Goal: Task Accomplishment & Management: Manage account settings

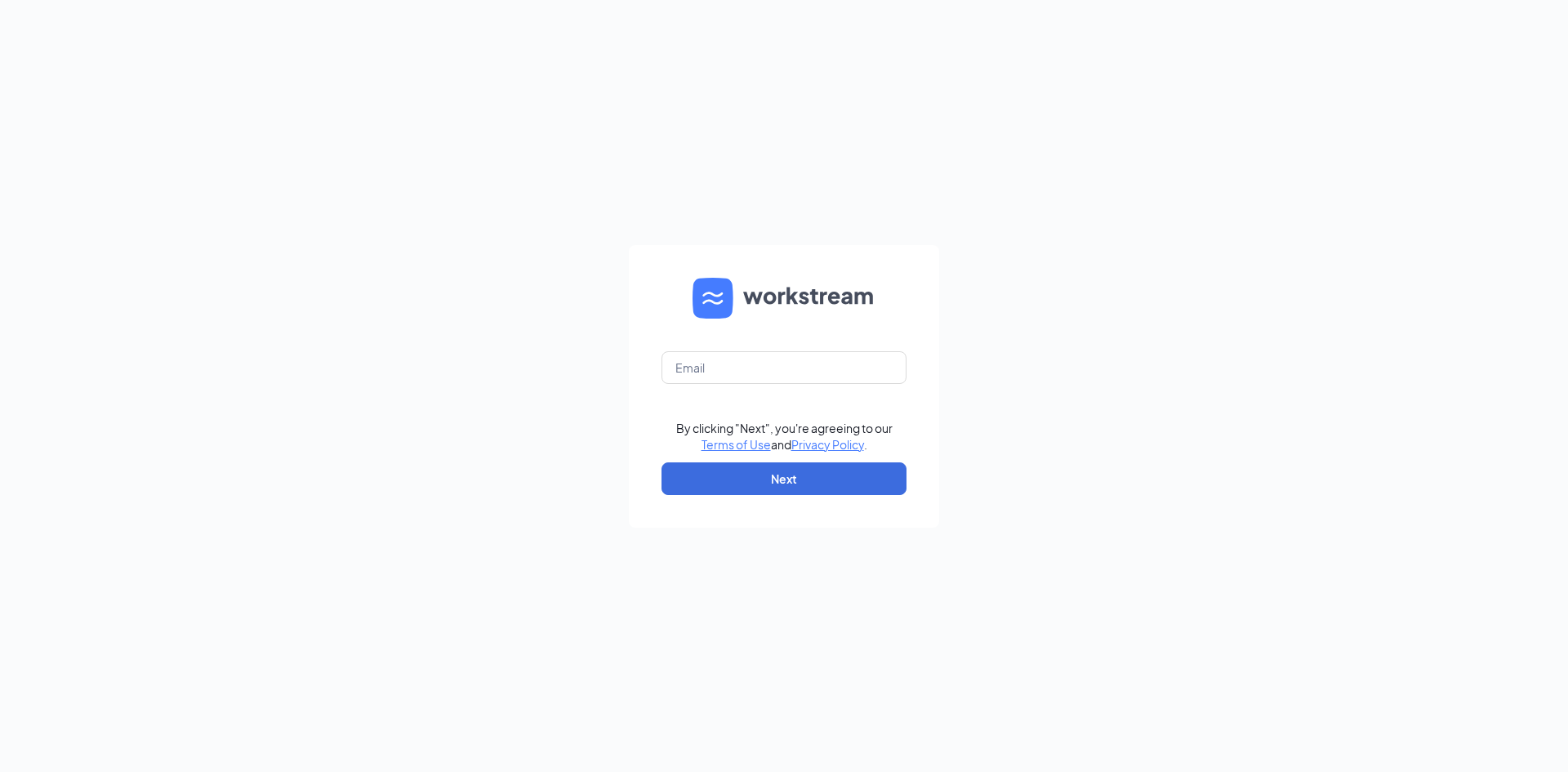
click at [779, 349] on form "By clicking "Next", you're agreeing to our Terms of Use and Privacy Policy . Ne…" at bounding box center [784, 386] width 310 height 282
click at [782, 349] on form "By clicking "Next", you're agreeing to our Terms of Use and Privacy Policy . Ne…" at bounding box center [784, 386] width 310 height 282
click at [800, 365] on input "text" at bounding box center [784, 368] width 245 height 33
type input "arbys1885@gmail.com"
click at [783, 481] on button "Next" at bounding box center [784, 479] width 245 height 33
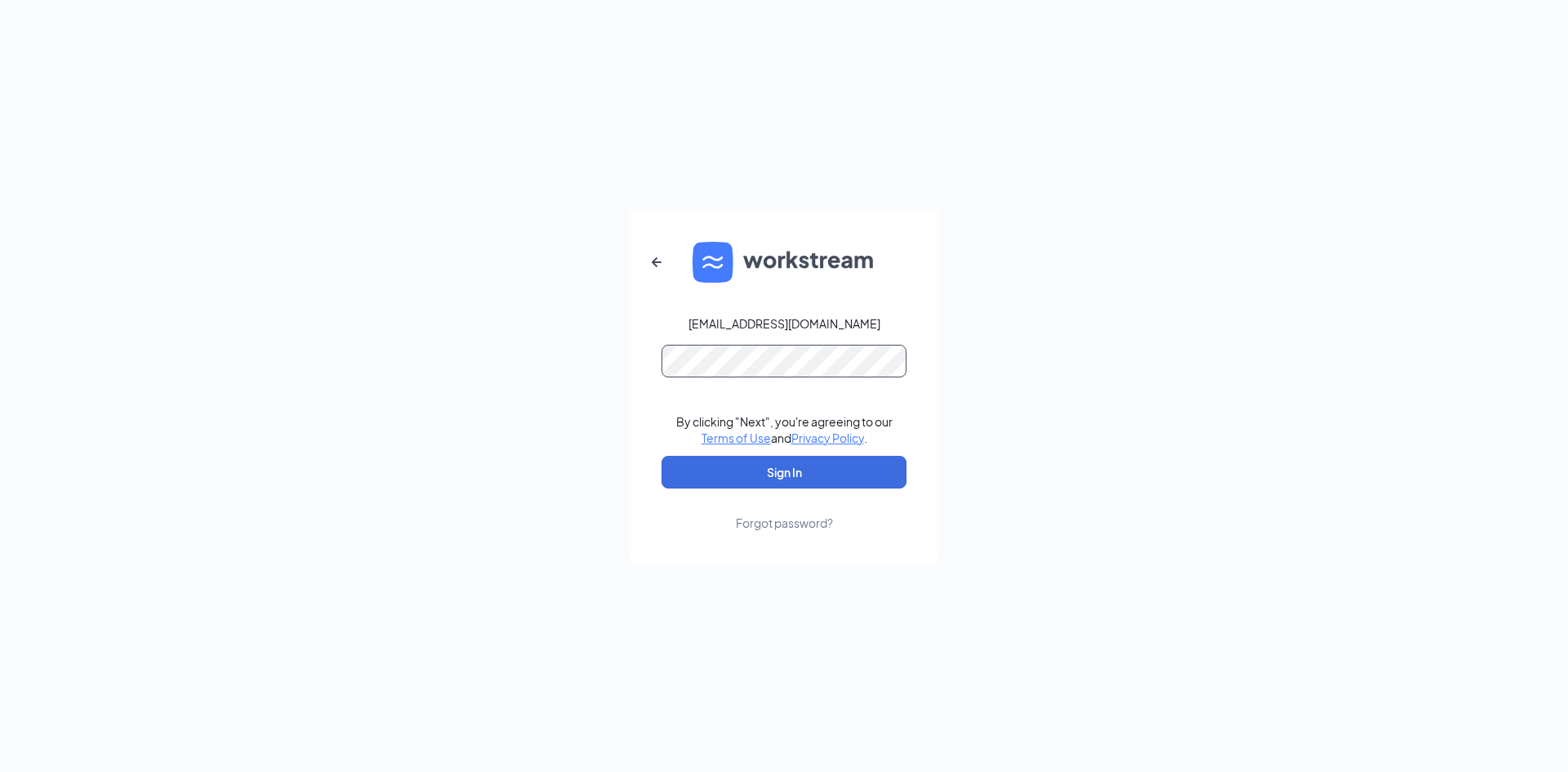
click at [661, 456] on button "Sign In" at bounding box center [784, 472] width 245 height 33
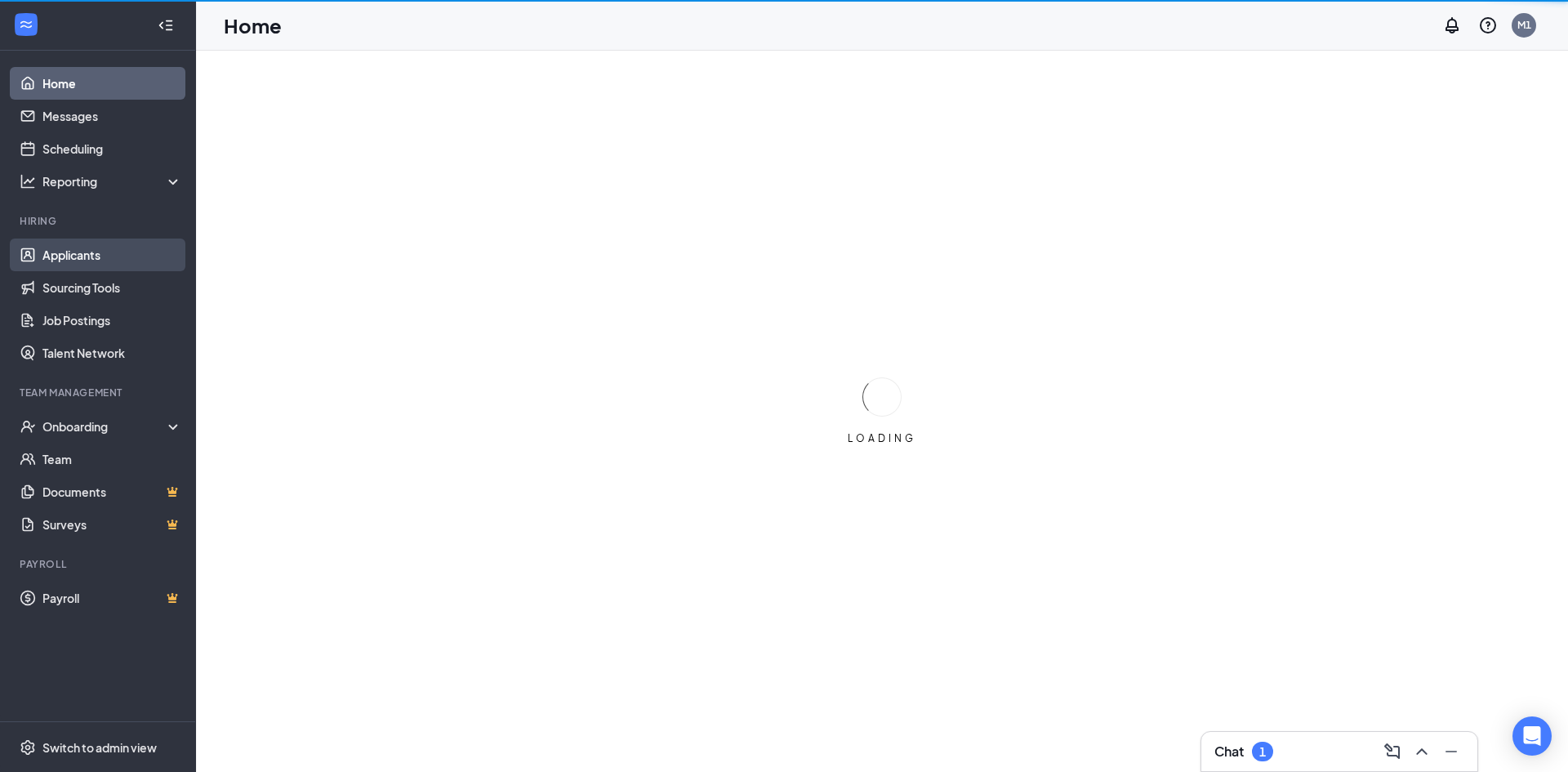
click at [103, 260] on link "Applicants" at bounding box center [112, 255] width 140 height 33
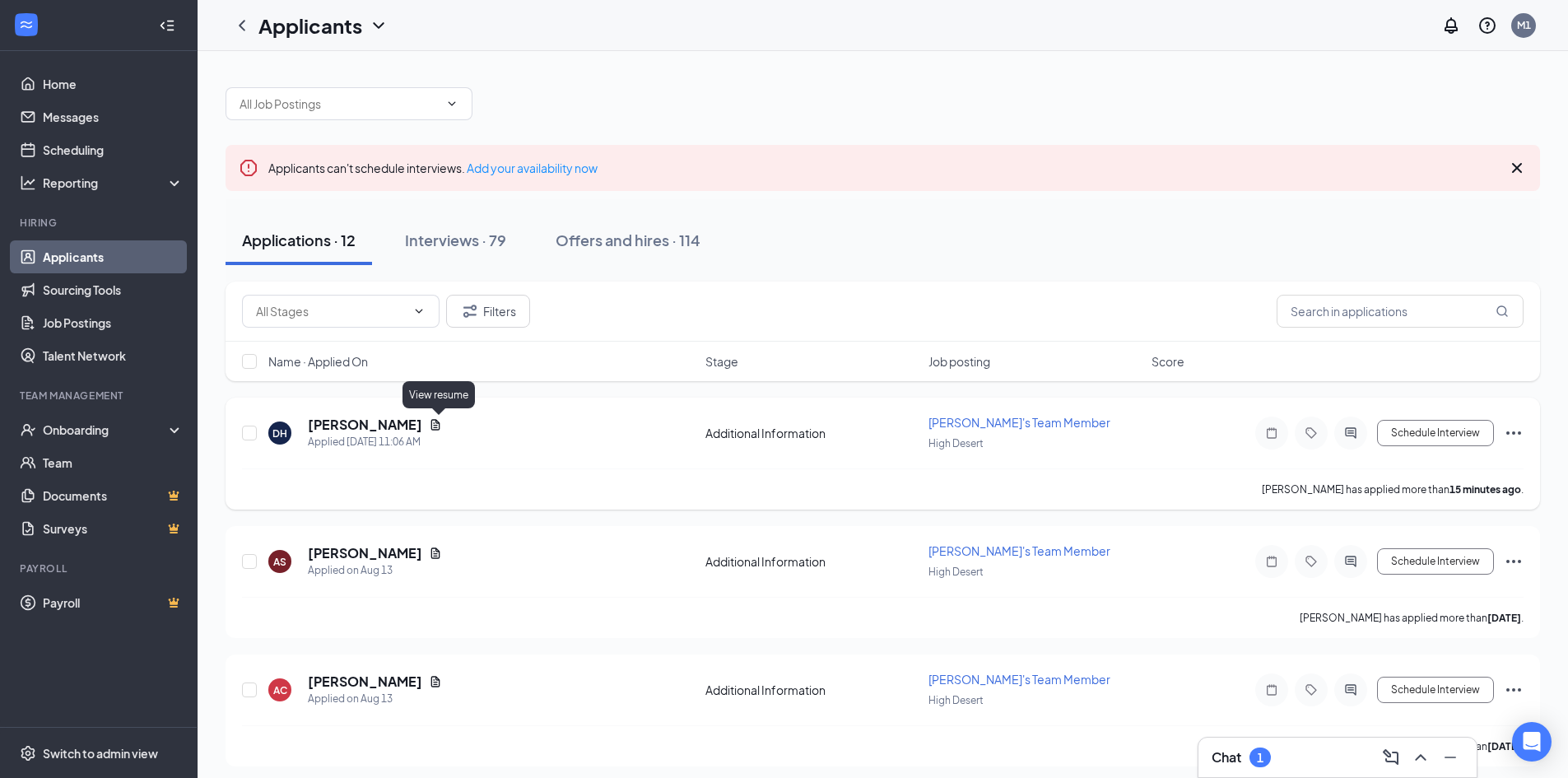
click at [437, 429] on icon "Document" at bounding box center [435, 424] width 13 height 13
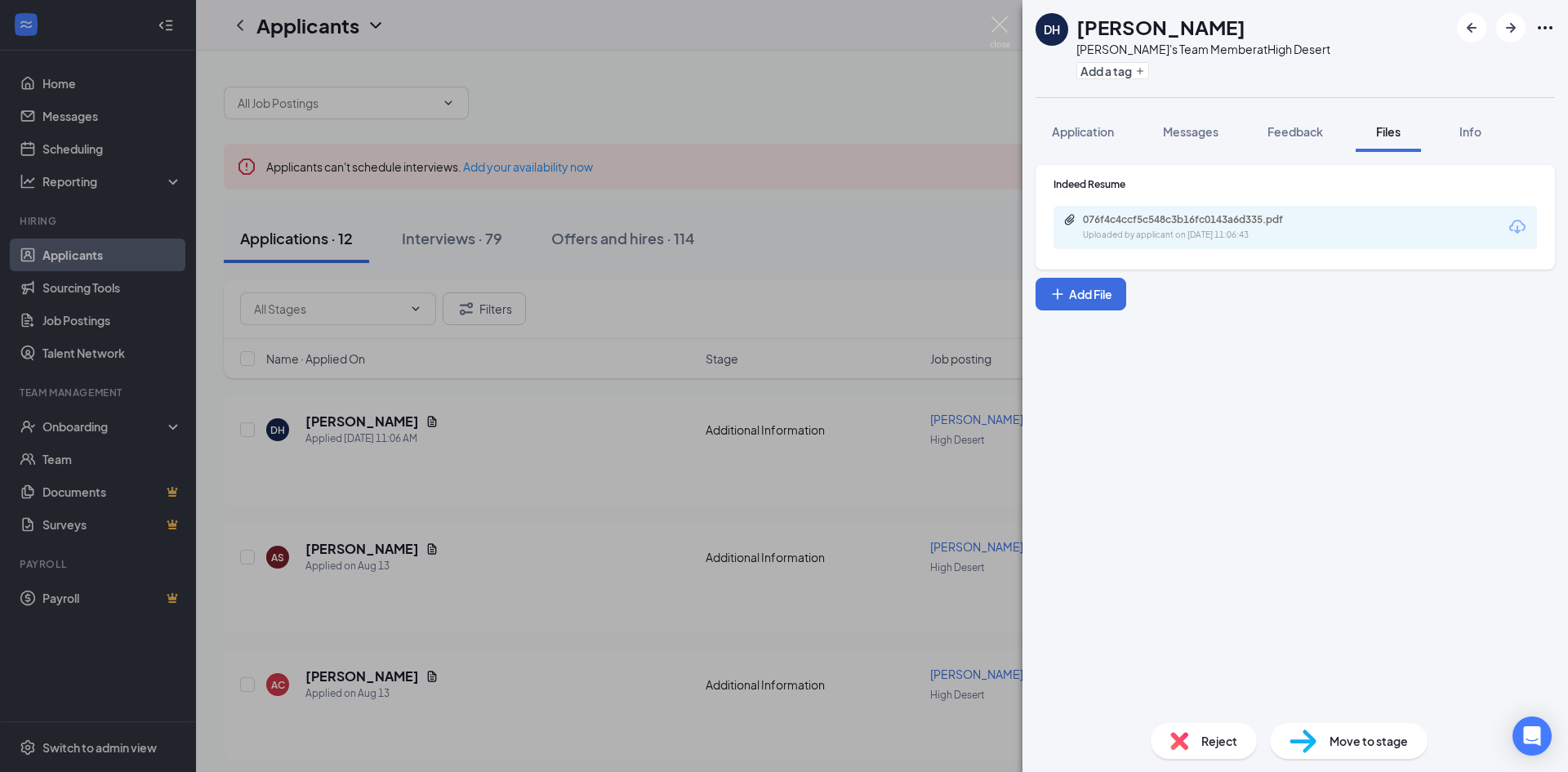
click at [1145, 241] on div "Uploaded by applicant on [DATE] 11:06:43" at bounding box center [1204, 235] width 245 height 13
click at [1104, 147] on button "Application" at bounding box center [1083, 132] width 95 height 41
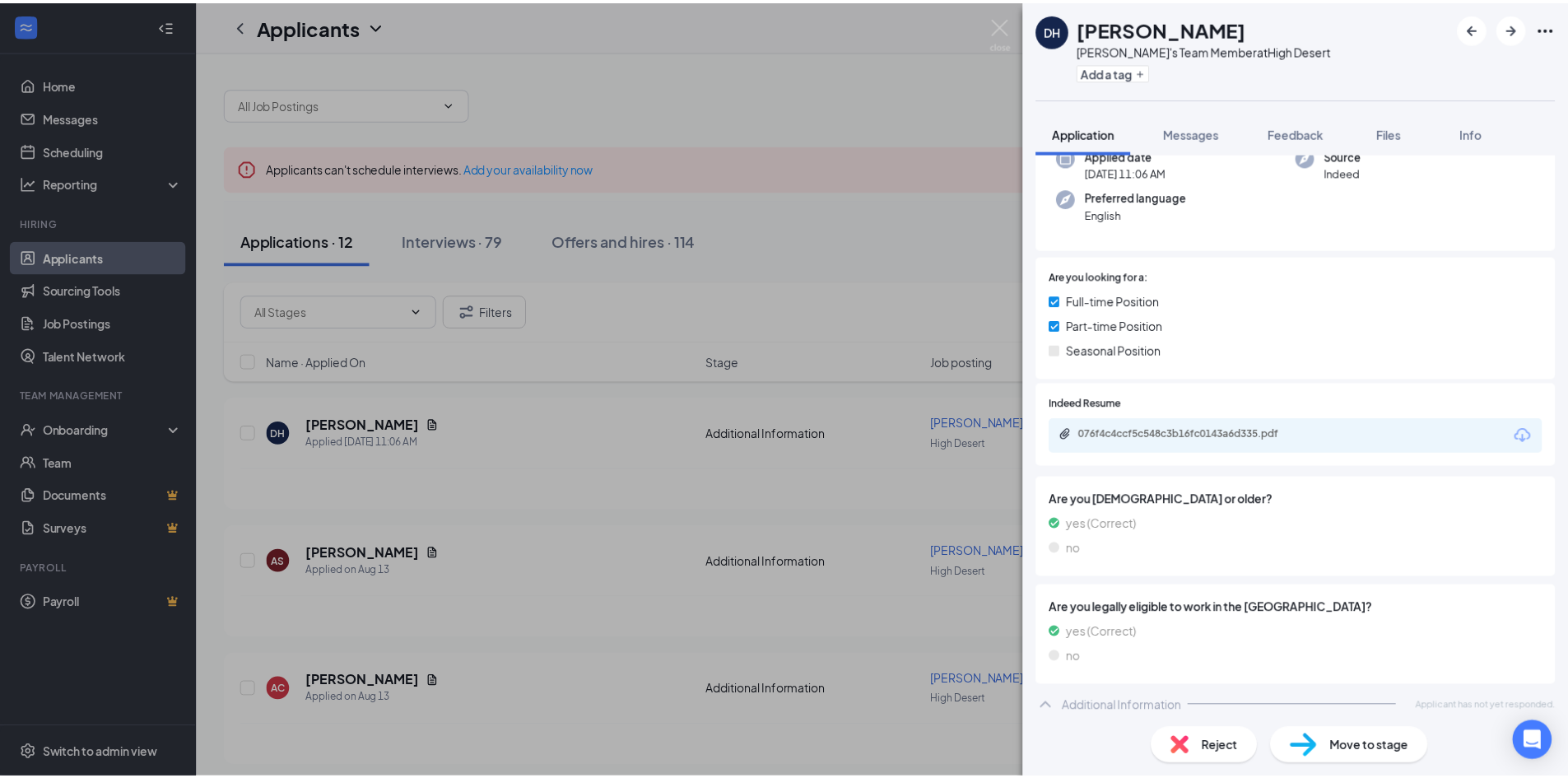
scroll to position [147, 0]
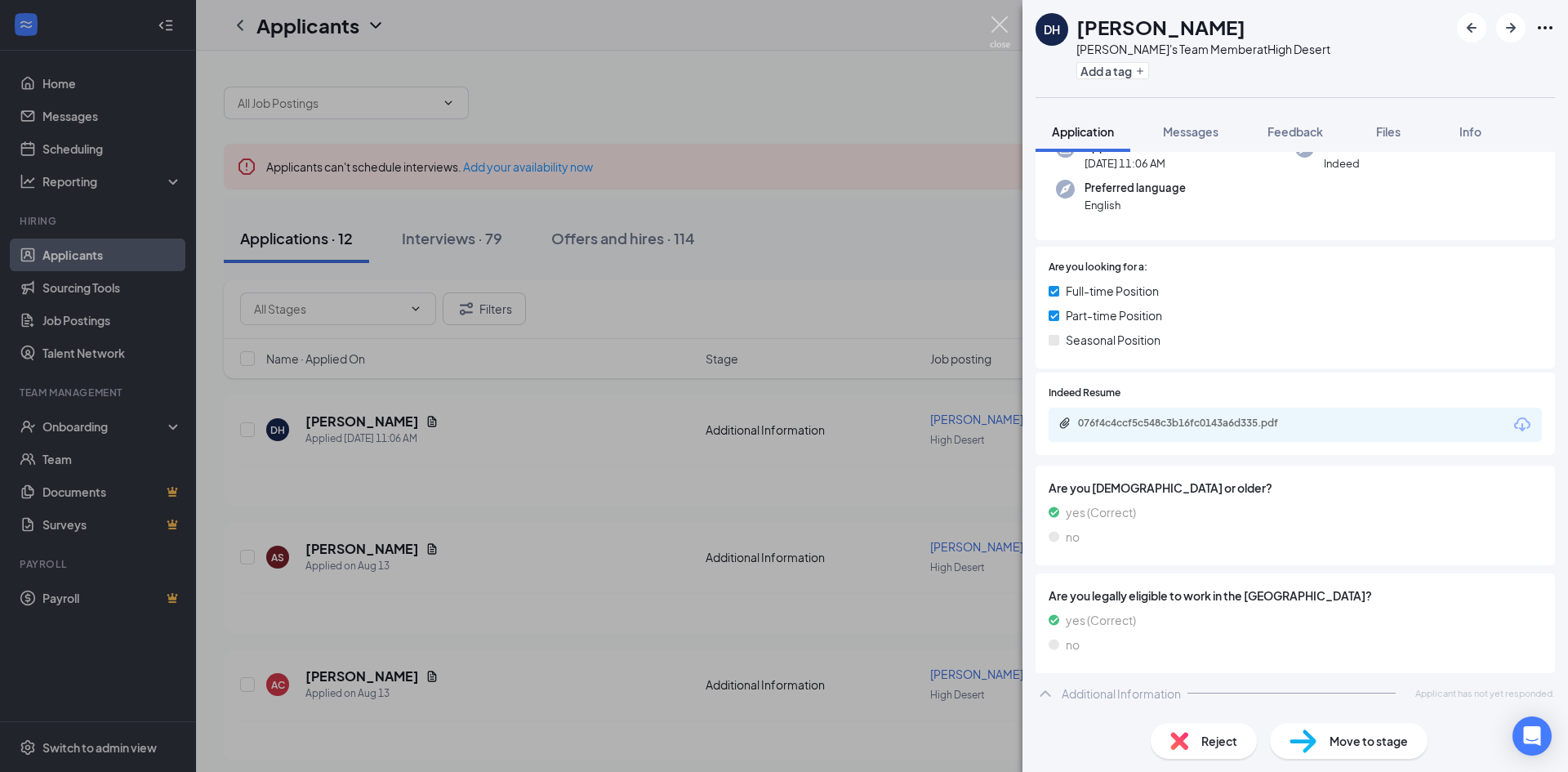
click at [1003, 28] on img at bounding box center [999, 32] width 20 height 32
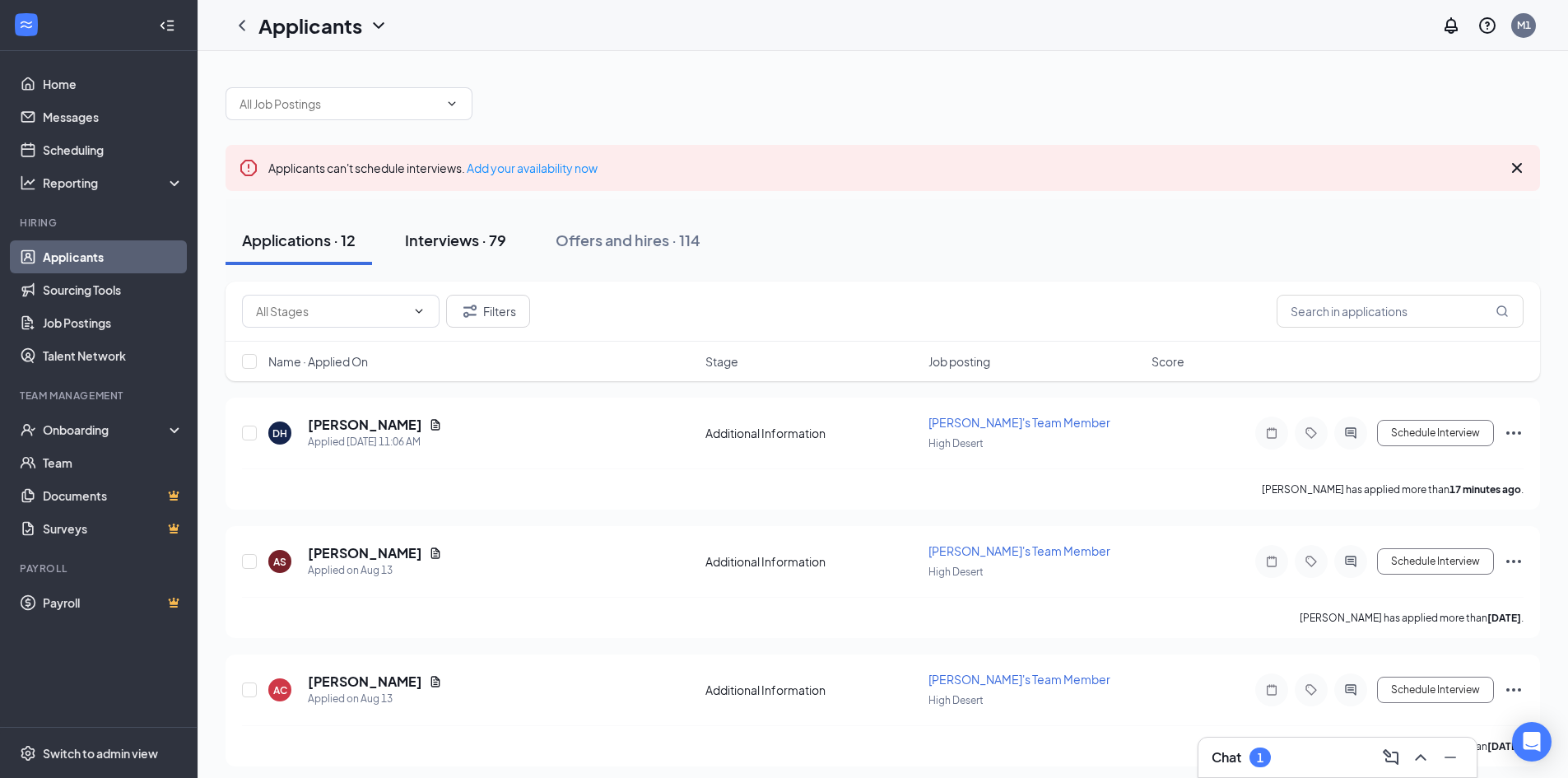
click at [450, 247] on div "Interviews · 79" at bounding box center [456, 239] width 102 height 21
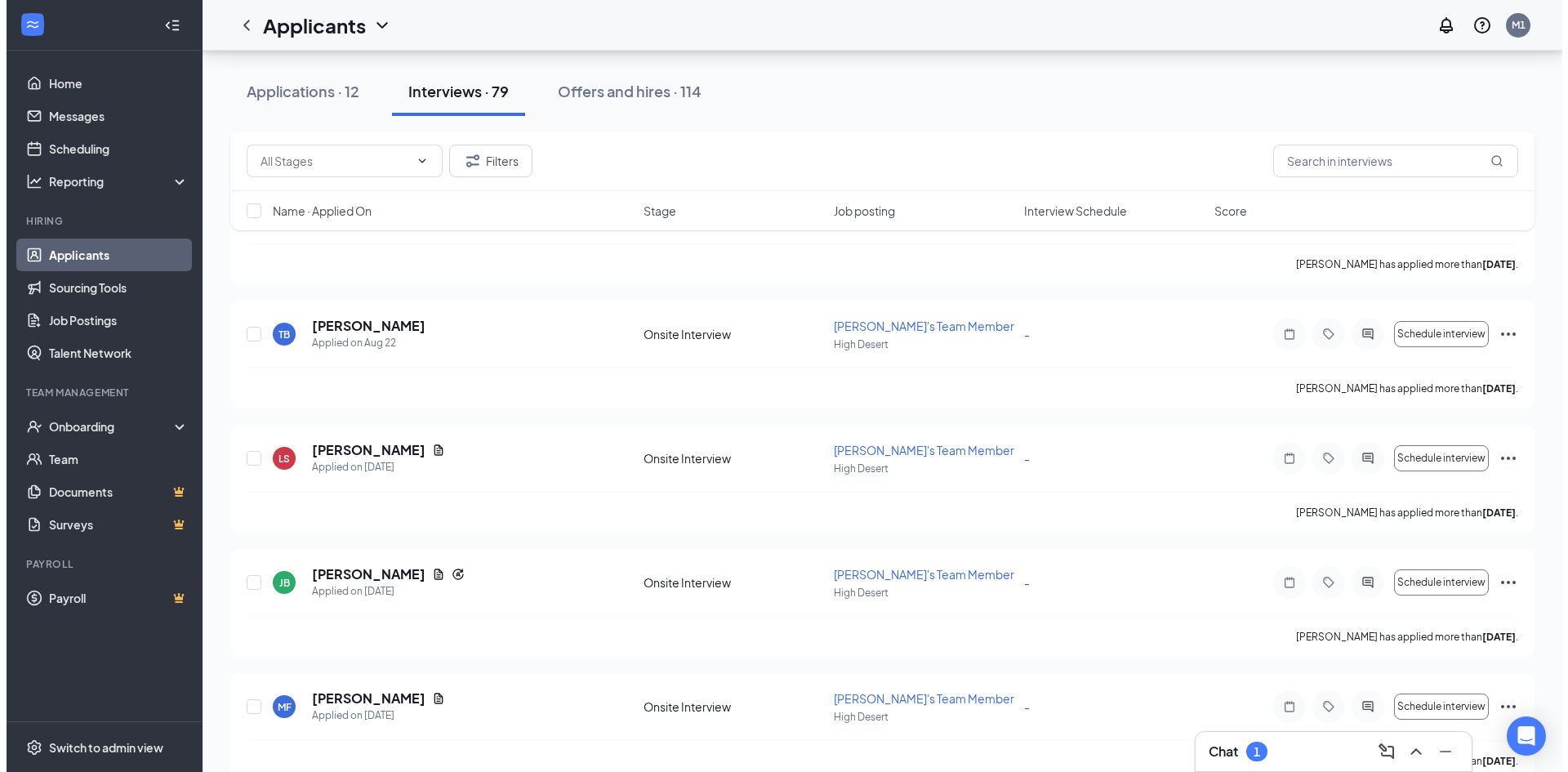
scroll to position [1197, 0]
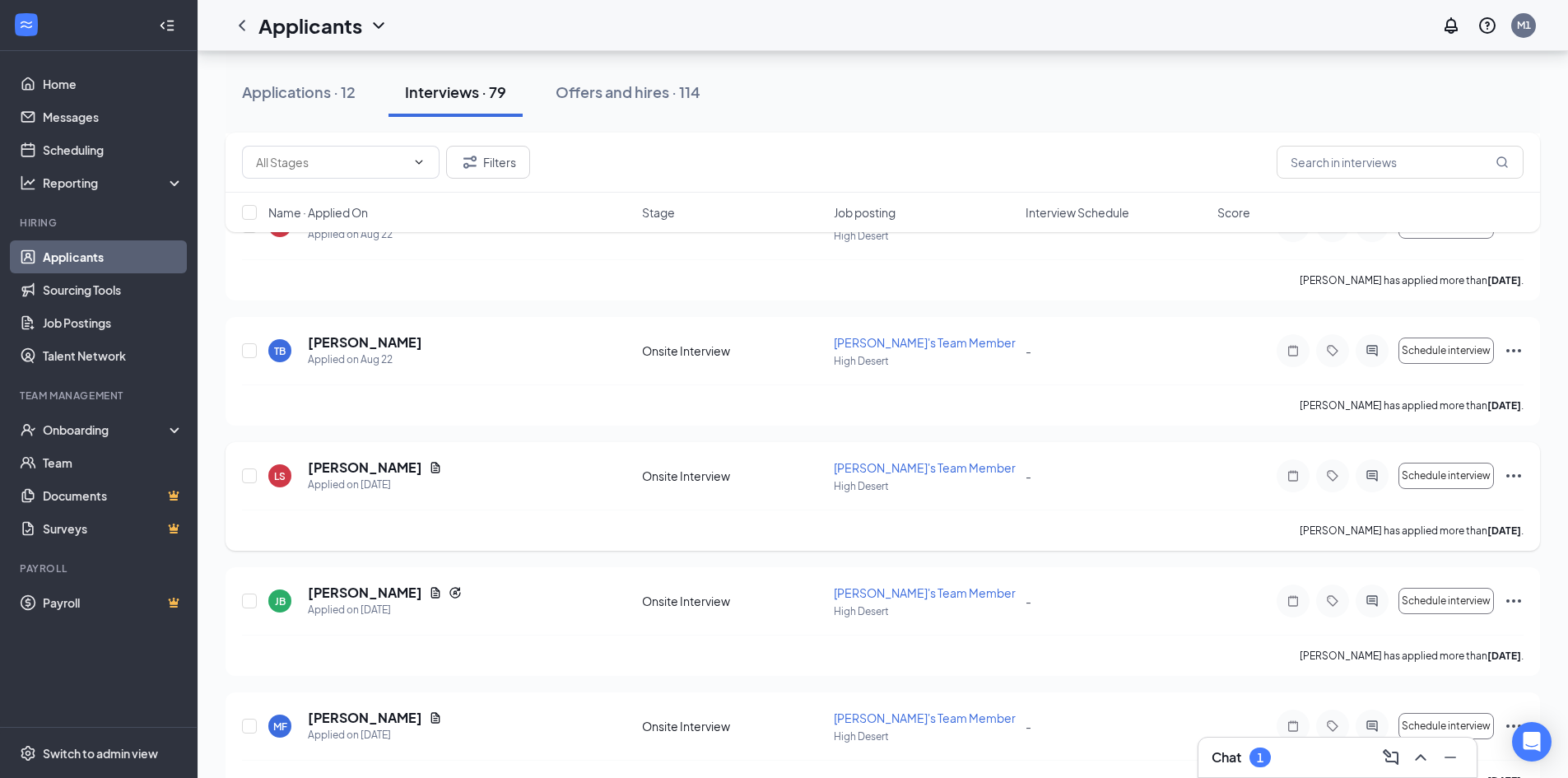
click at [422, 462] on div "LS [PERSON_NAME] Applied on [DATE]" at bounding box center [450, 475] width 364 height 34
click at [431, 462] on icon "Document" at bounding box center [435, 466] width 9 height 11
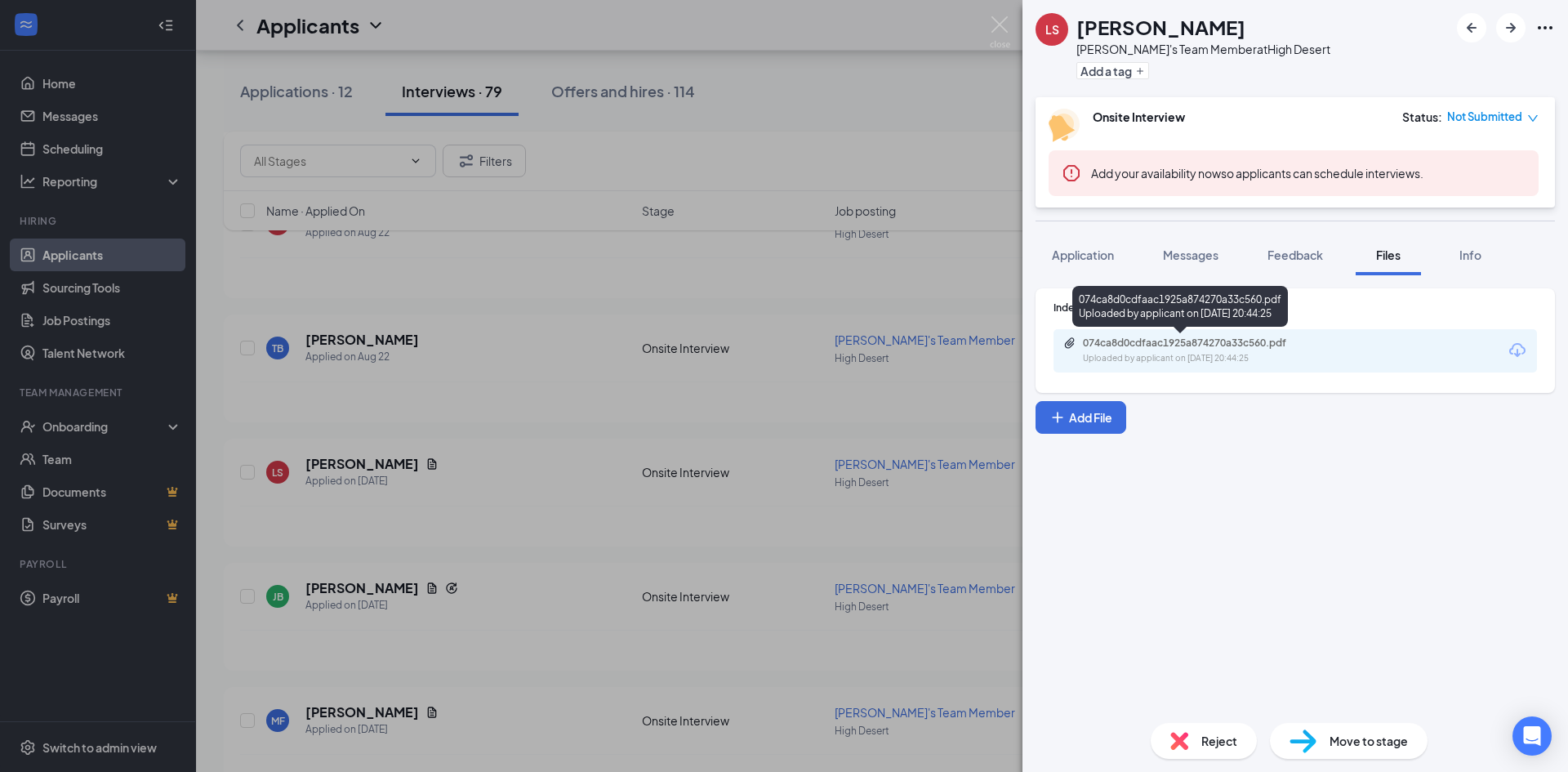
click at [1212, 345] on div "074ca8d0cdfaac1925a874270a33c560.pdf" at bounding box center [1197, 342] width 229 height 13
click at [1067, 275] on div "Indeed Resume 074ca8d0cdfaac1925a874270a33c560.pdf Uploaded by applicant on [DA…" at bounding box center [1295, 493] width 545 height 434
click at [1077, 253] on span "Application" at bounding box center [1082, 254] width 62 height 15
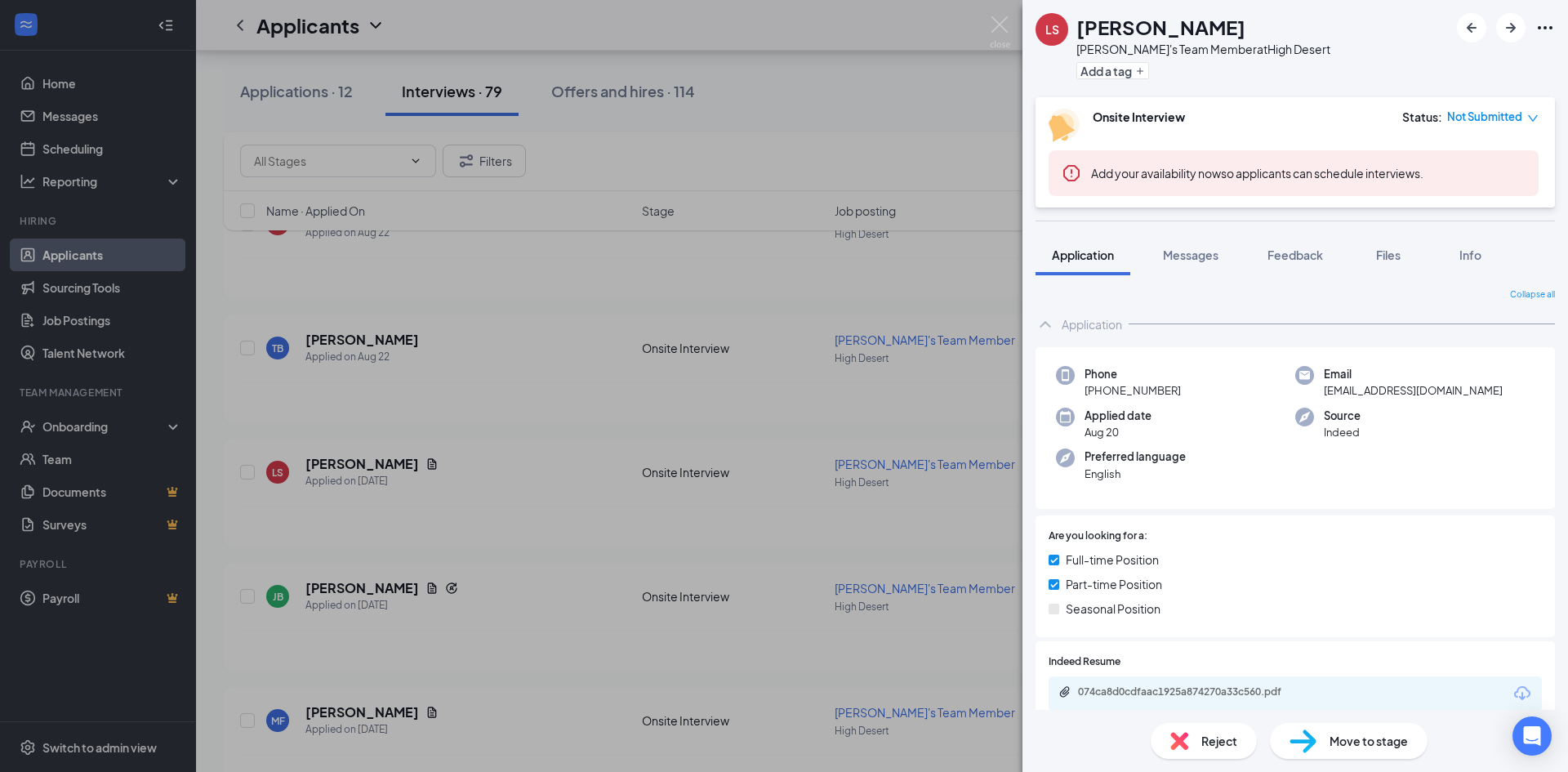
click at [906, 330] on div "LS [PERSON_NAME] [PERSON_NAME]'s Team Member at [GEOGRAPHIC_DATA] Add a tag Ons…" at bounding box center [784, 386] width 1568 height 772
drag, startPoint x: 995, startPoint y: 31, endPoint x: 1253, endPoint y: 185, distance: 300.5
click at [994, 29] on img at bounding box center [999, 32] width 20 height 32
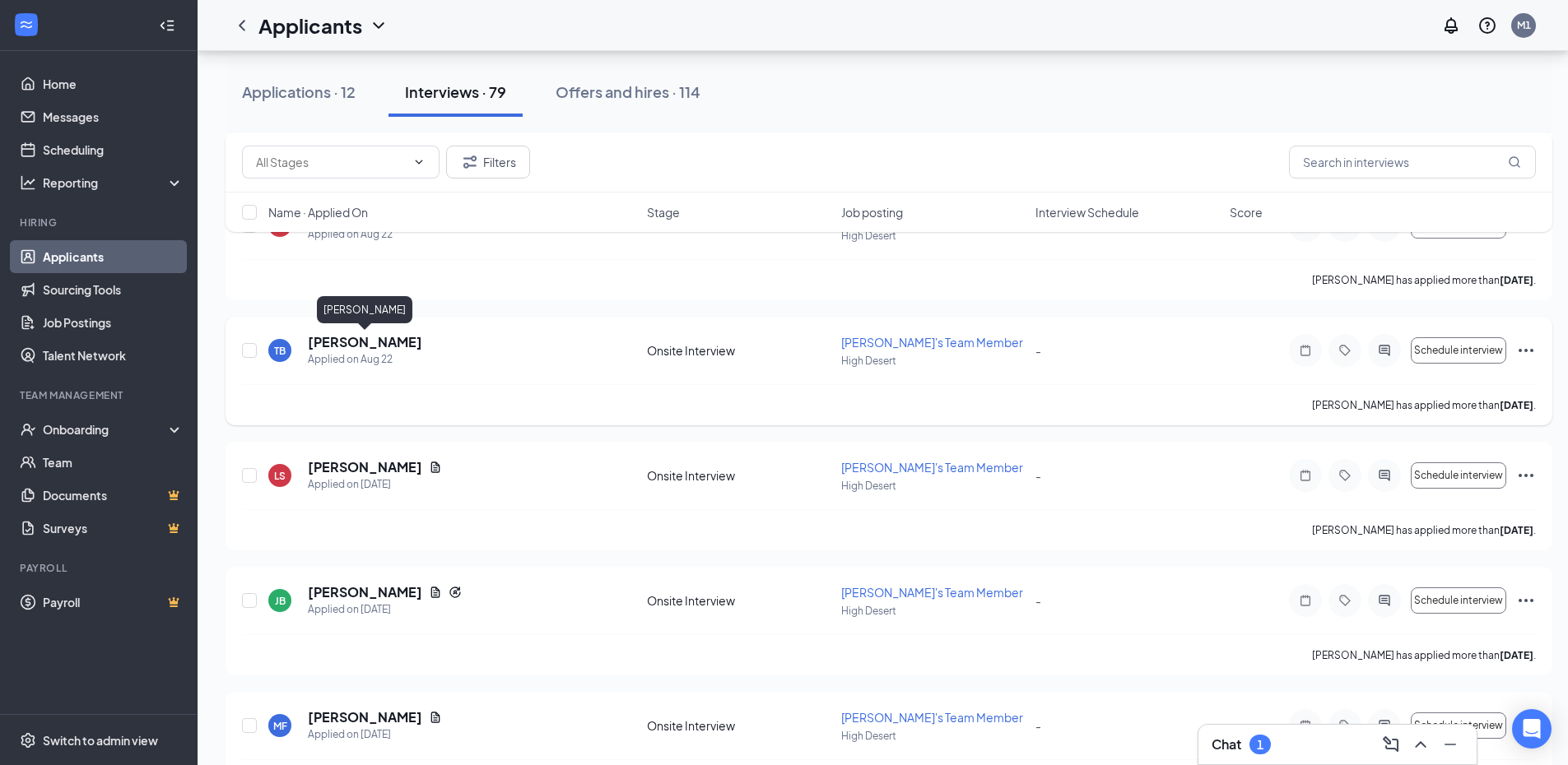
click at [399, 336] on h5 "[PERSON_NAME]" at bounding box center [365, 342] width 114 height 19
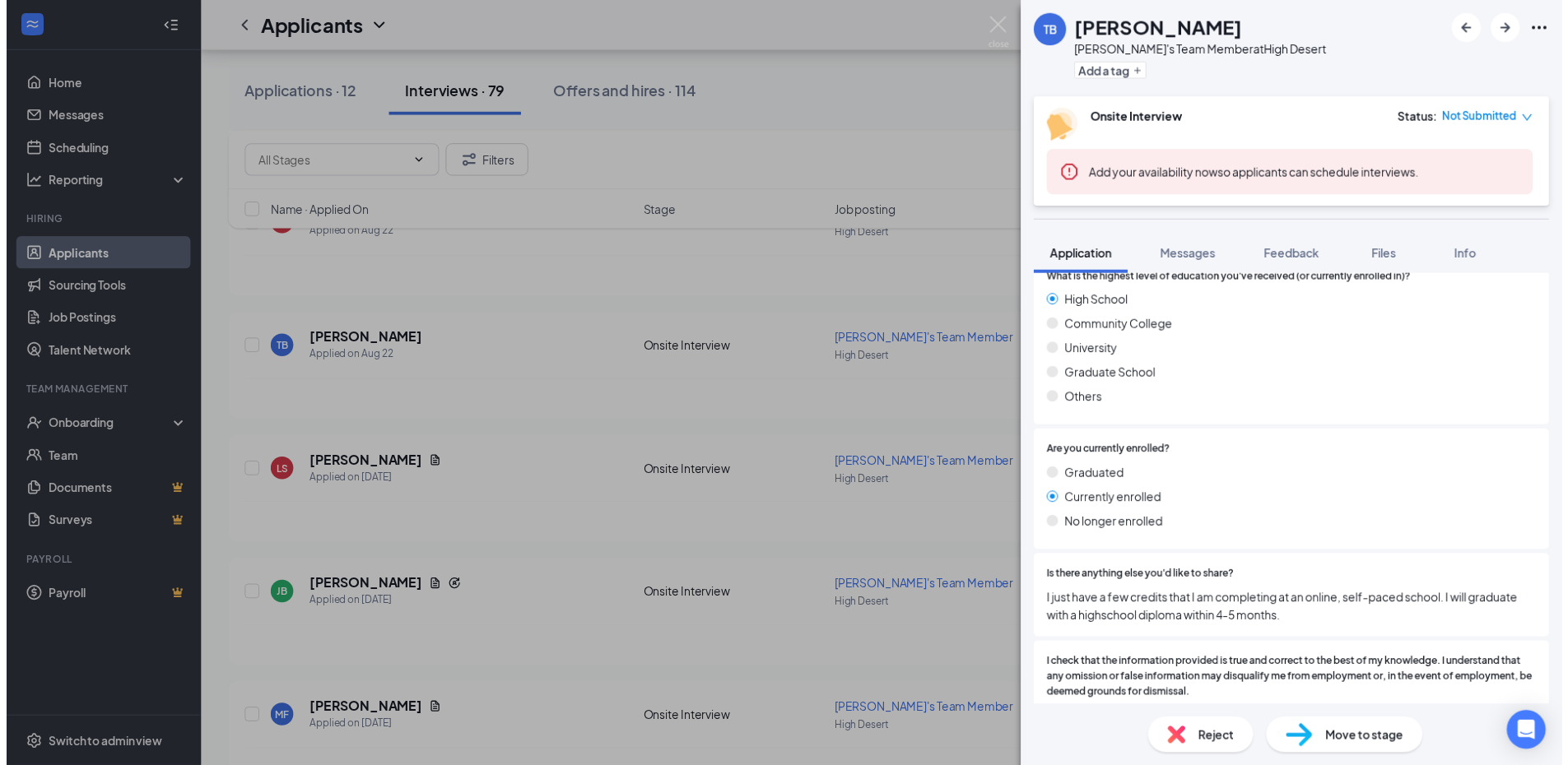
scroll to position [1057, 0]
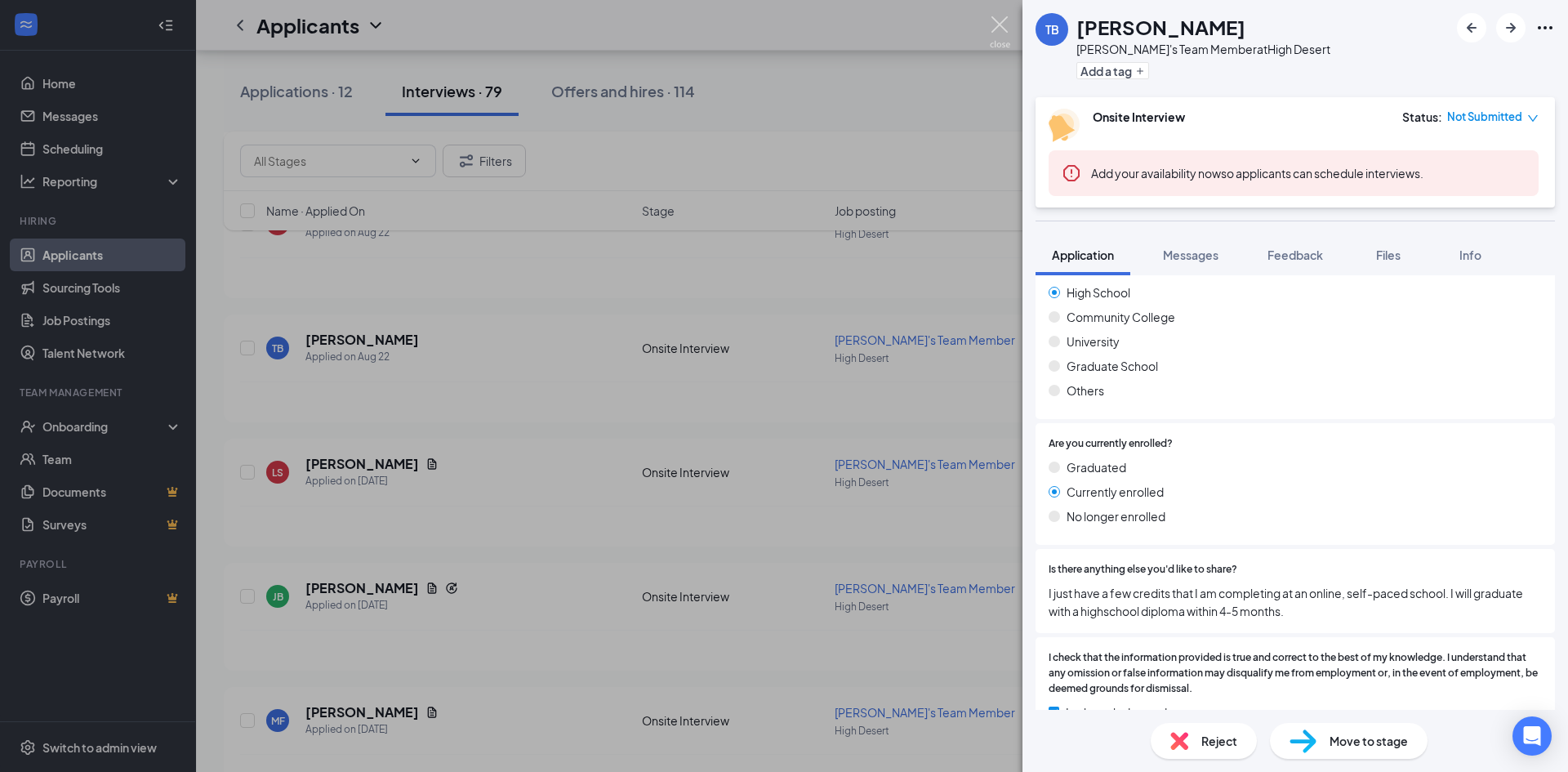
click at [997, 25] on img at bounding box center [999, 32] width 20 height 32
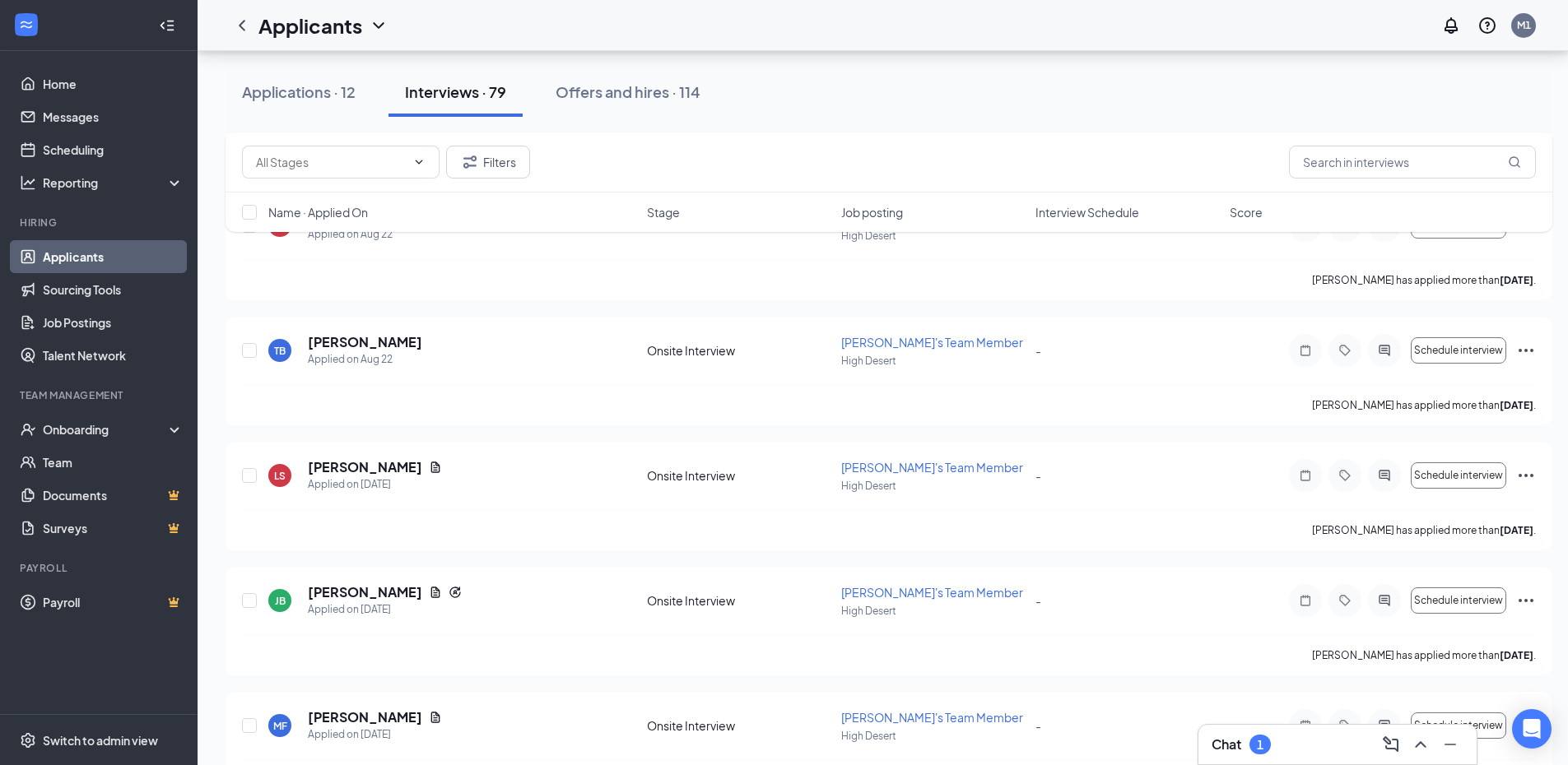
scroll to position [1057, 0]
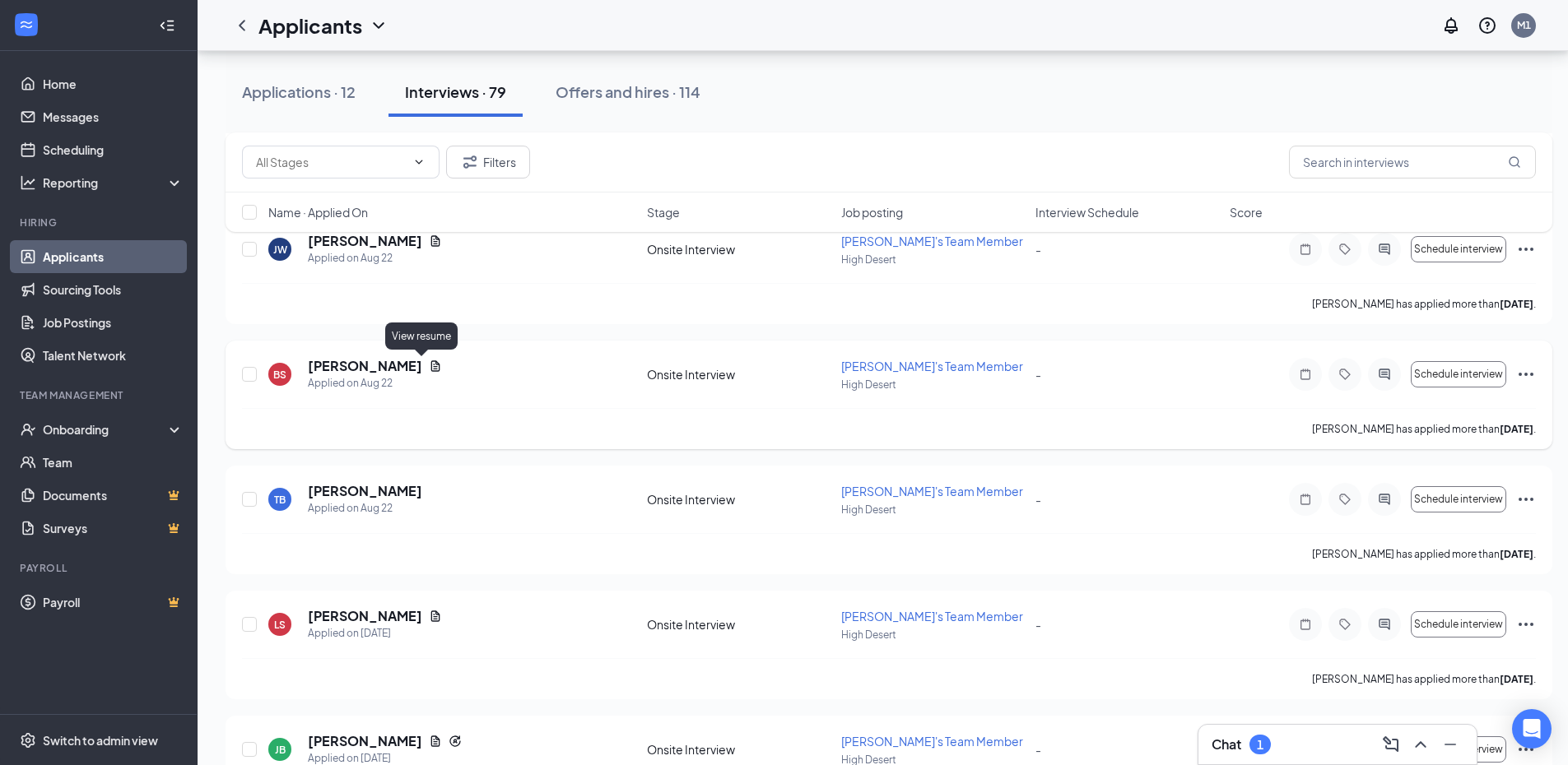
click at [429, 368] on icon "Document" at bounding box center [435, 365] width 13 height 13
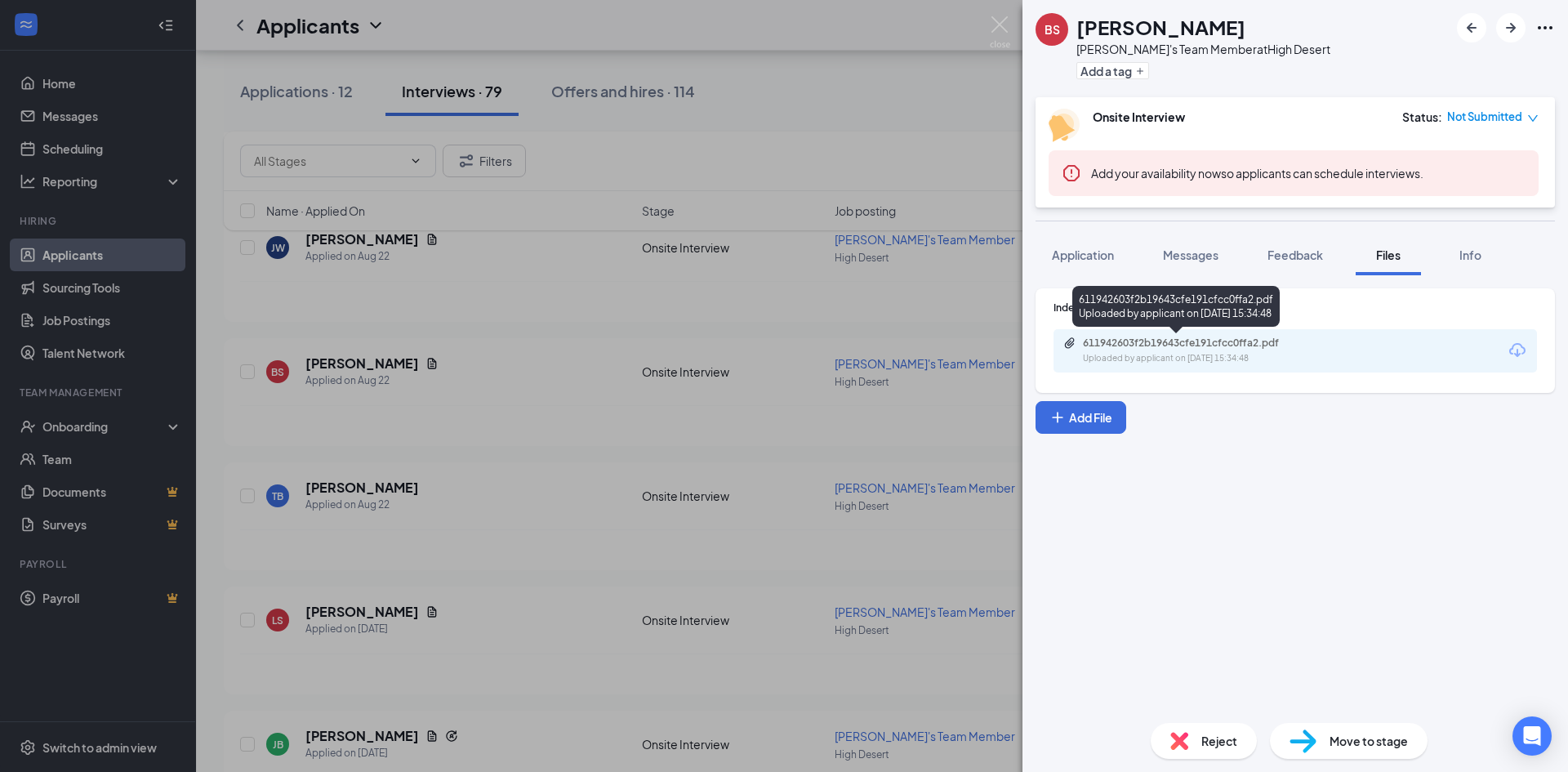
click at [1168, 351] on div "611942603f2b19643cfe191cfcc0ffa2.pdf Uploaded by applicant on [DATE] 15:34:48" at bounding box center [1195, 350] width 265 height 28
click at [1073, 253] on span "Application" at bounding box center [1082, 254] width 62 height 15
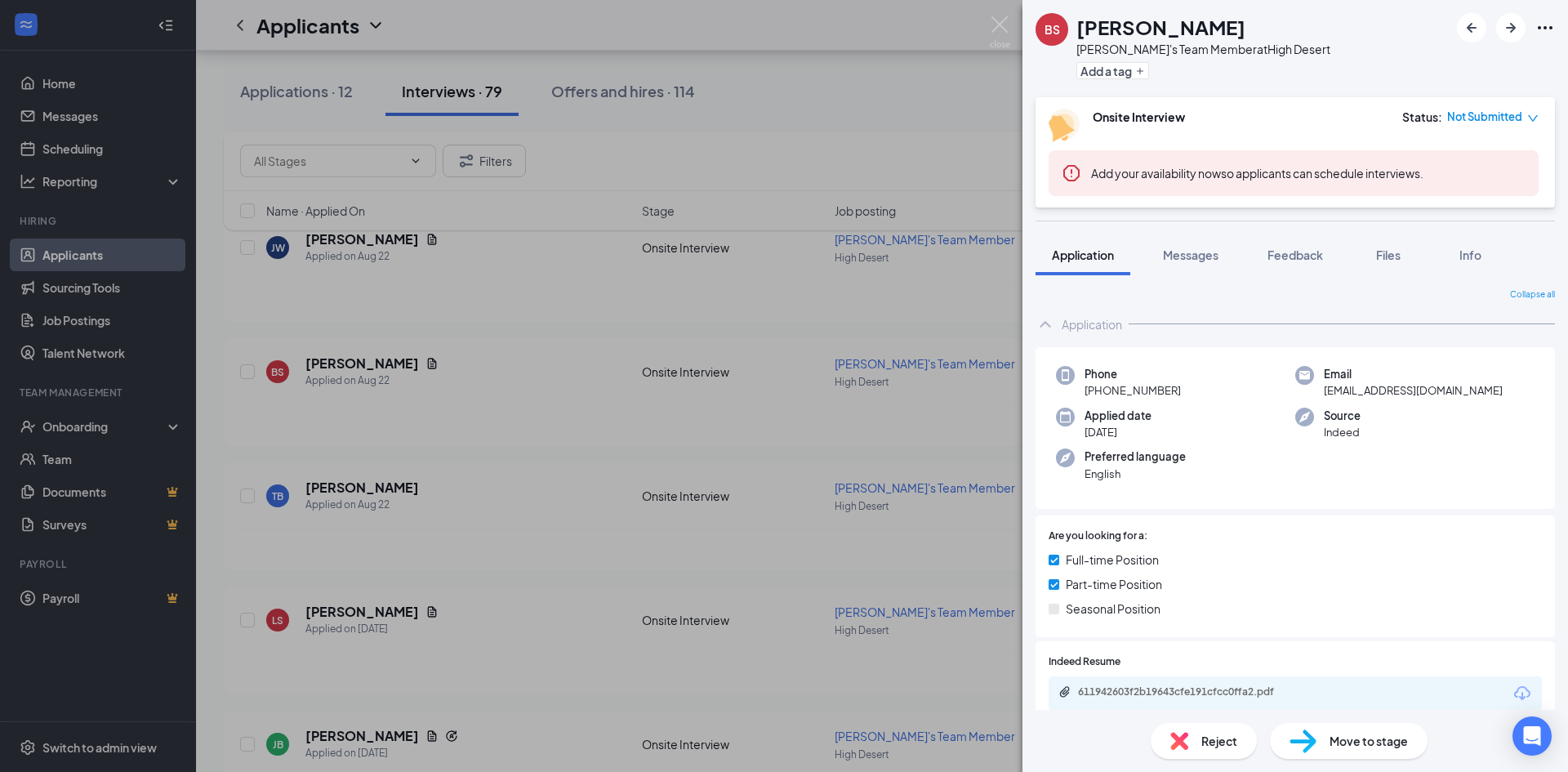
click at [864, 245] on div "BS [PERSON_NAME] [PERSON_NAME]'s Team Member at [GEOGRAPHIC_DATA] Add a tag Ons…" at bounding box center [784, 386] width 1568 height 772
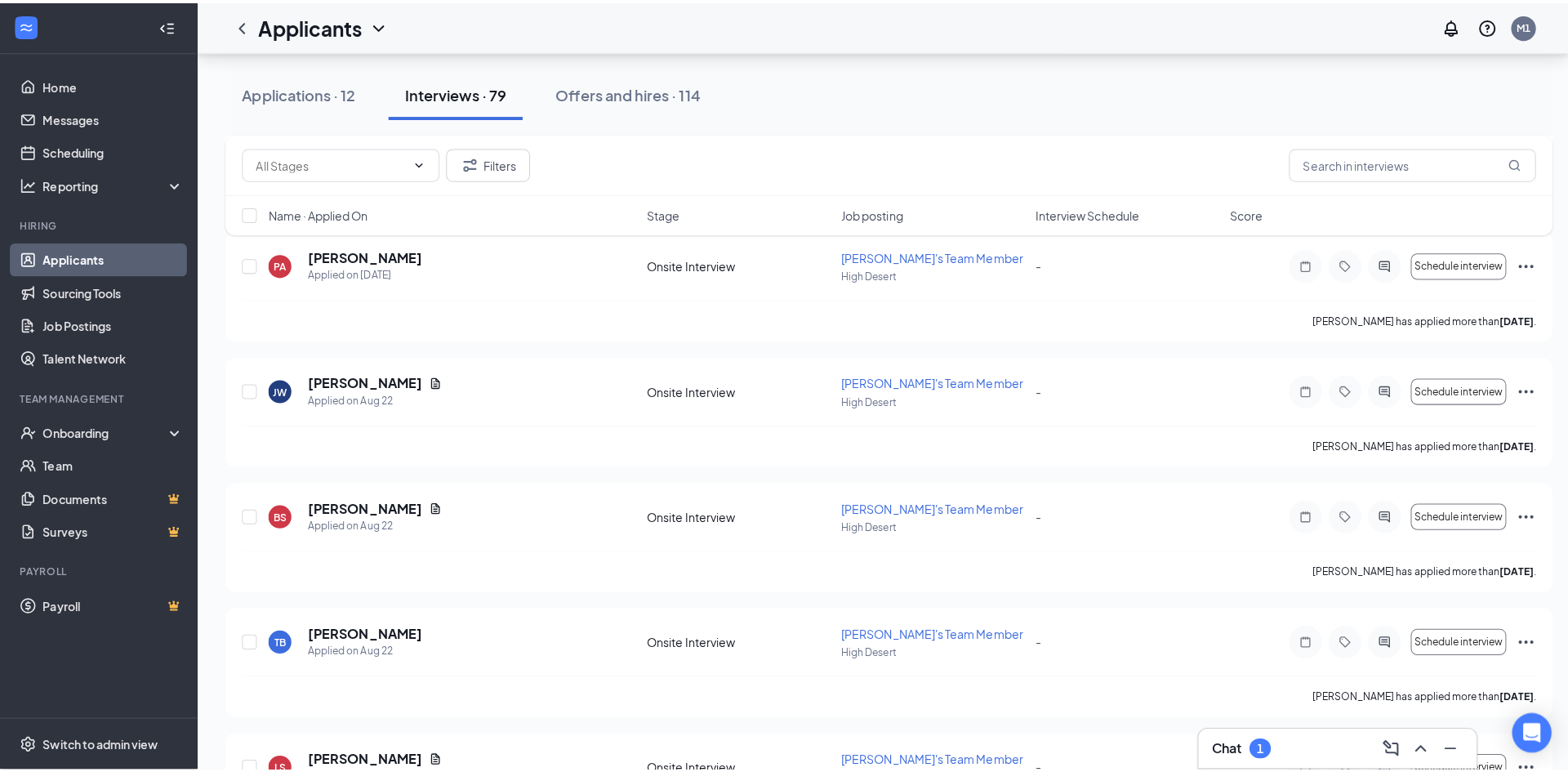
scroll to position [888, 0]
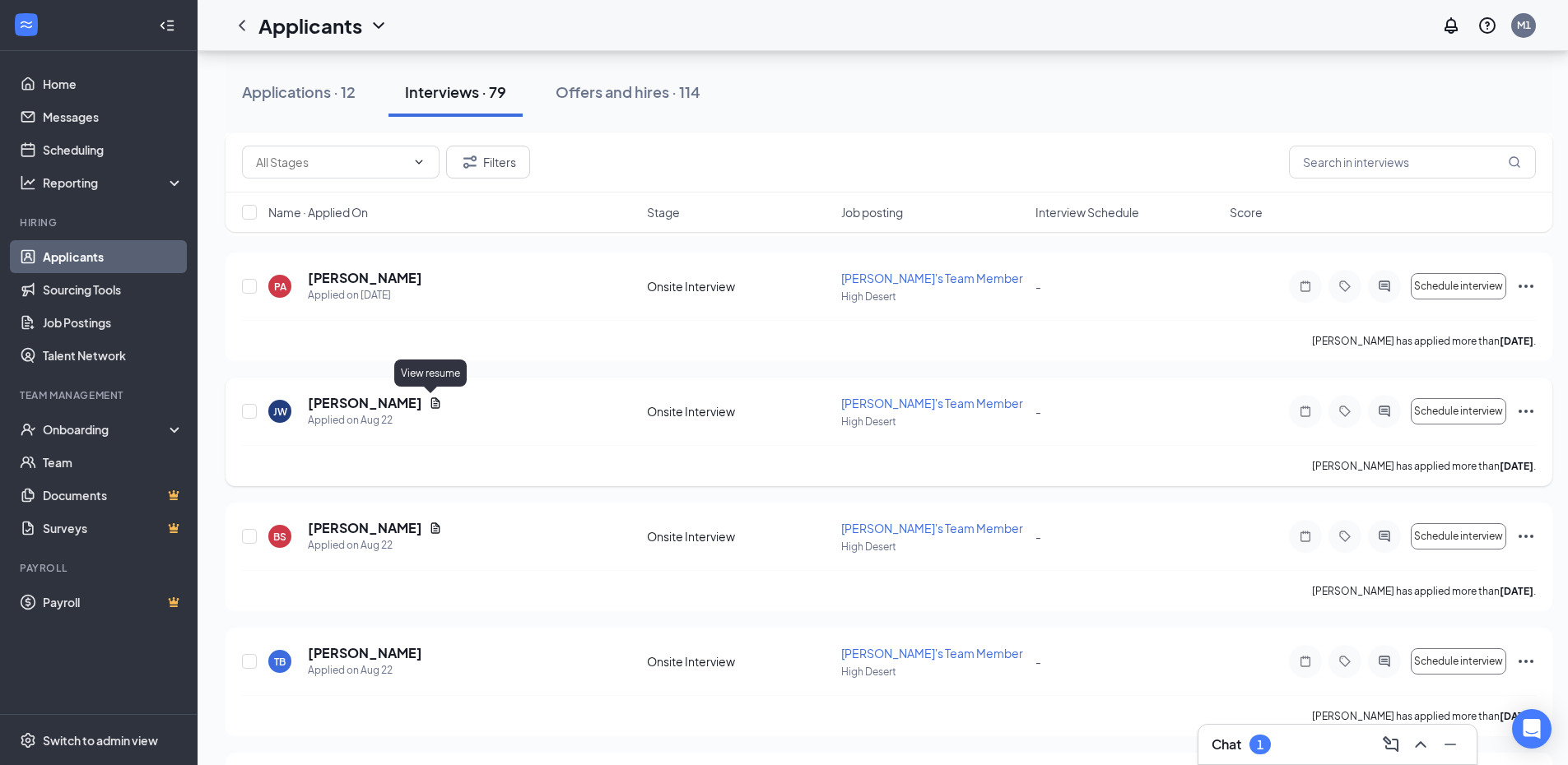
click at [432, 402] on icon "Document" at bounding box center [435, 403] width 9 height 11
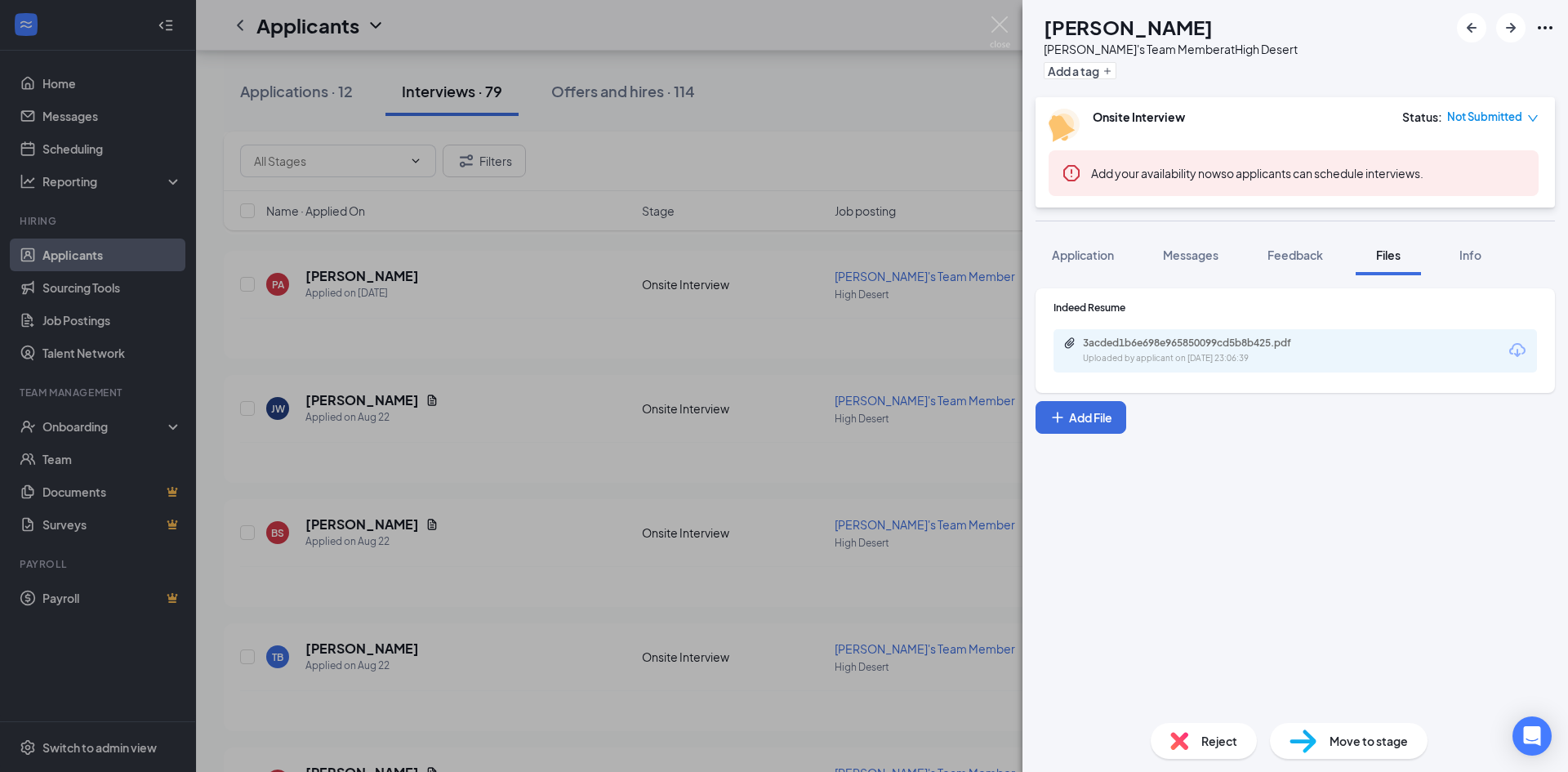
click at [1120, 355] on div "Uploaded by applicant on [DATE] 23:06:39" at bounding box center [1204, 358] width 245 height 13
click at [1113, 256] on span "Application" at bounding box center [1082, 254] width 62 height 15
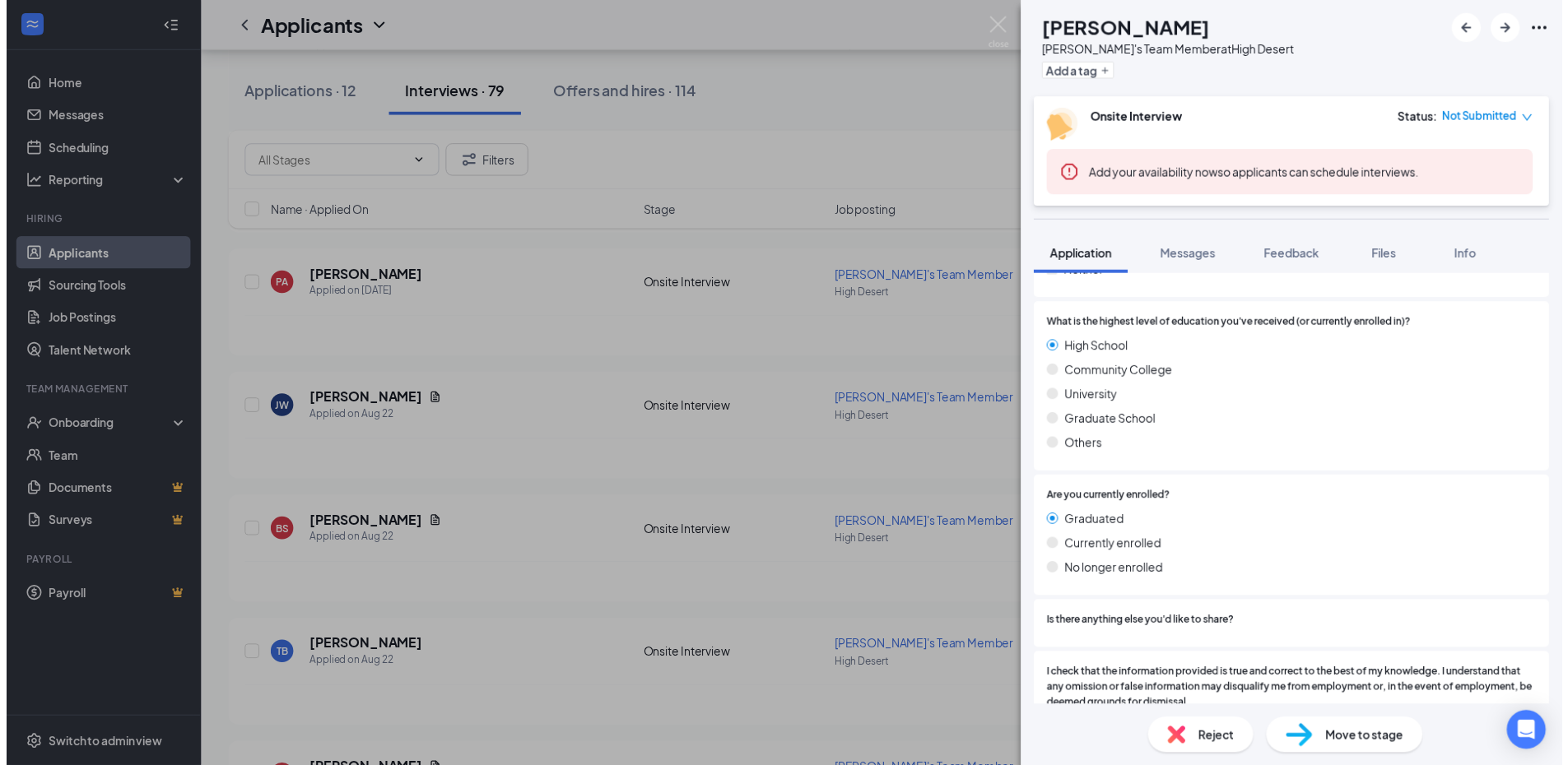
scroll to position [1146, 0]
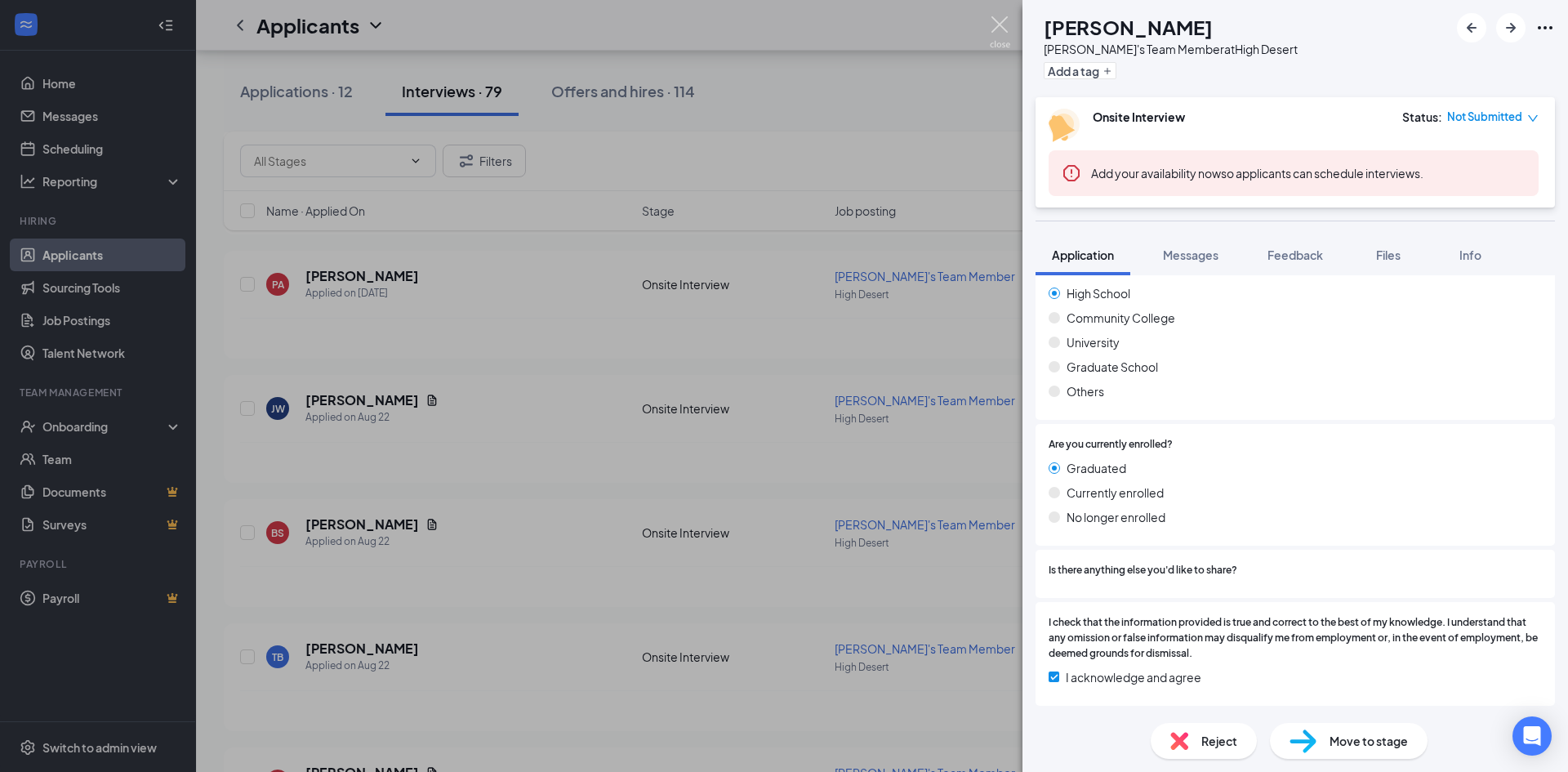
click at [1004, 35] on img at bounding box center [999, 32] width 20 height 32
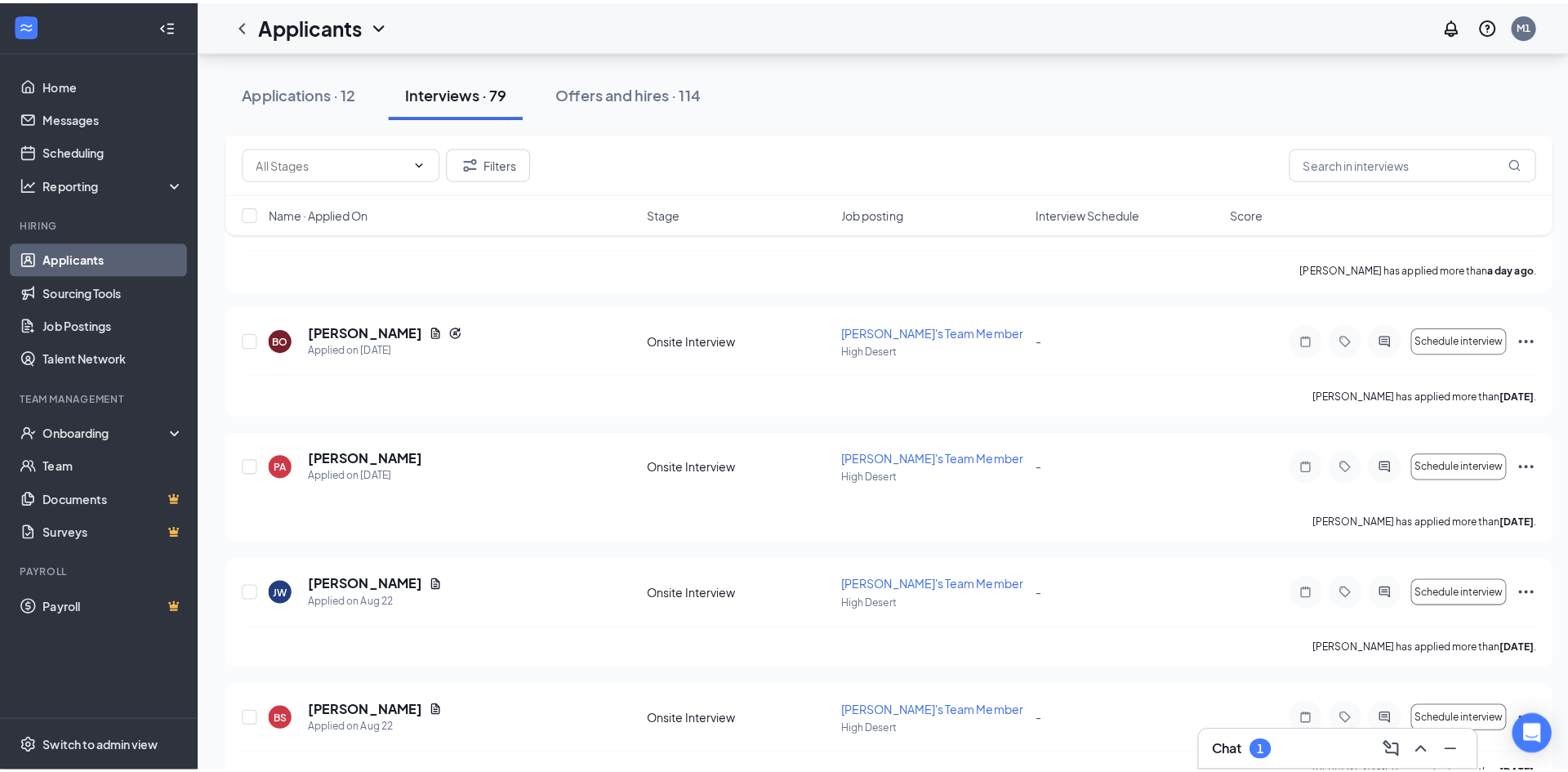
scroll to position [658, 0]
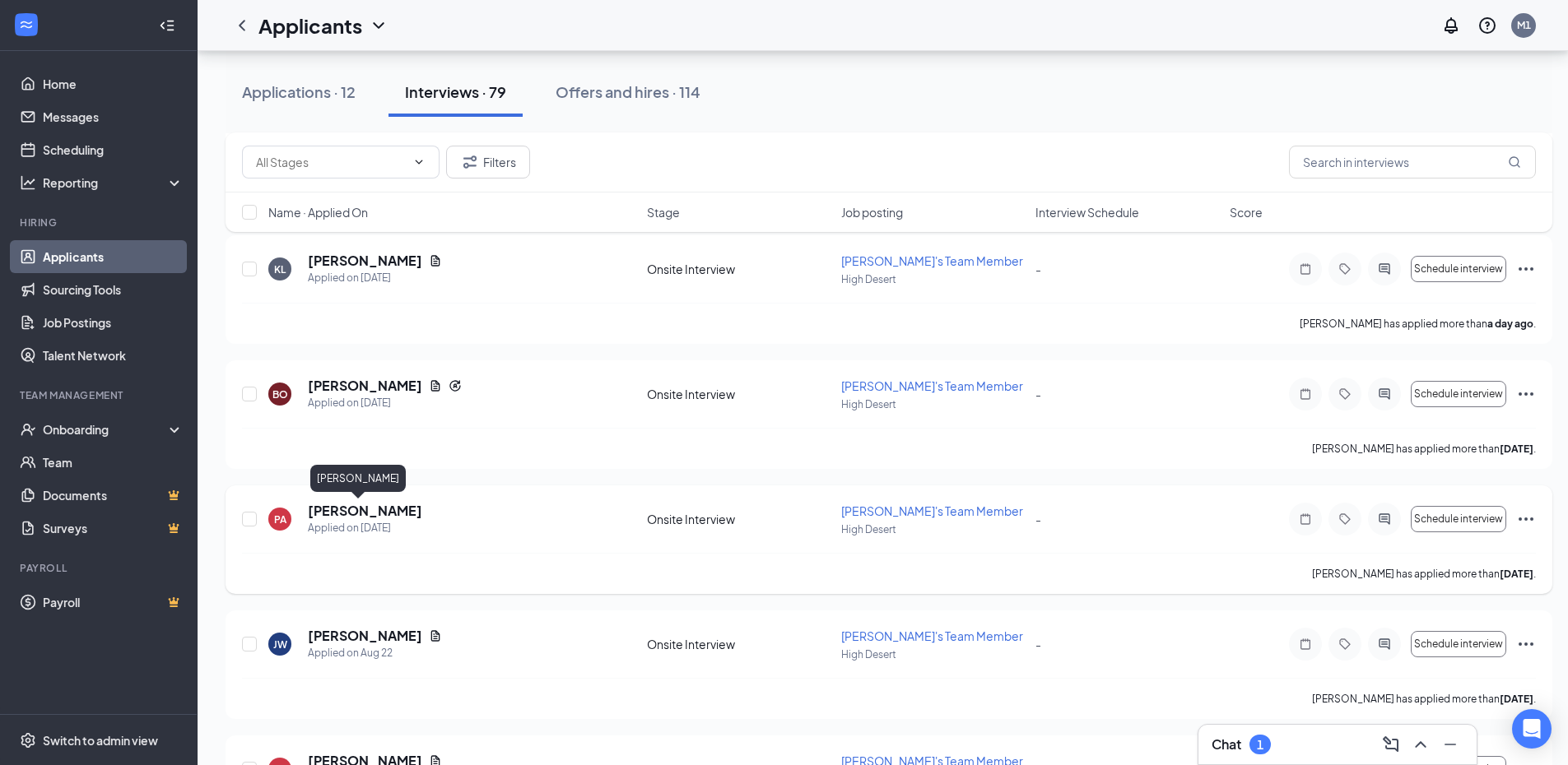
click at [350, 512] on h5 "[PERSON_NAME]" at bounding box center [365, 511] width 114 height 19
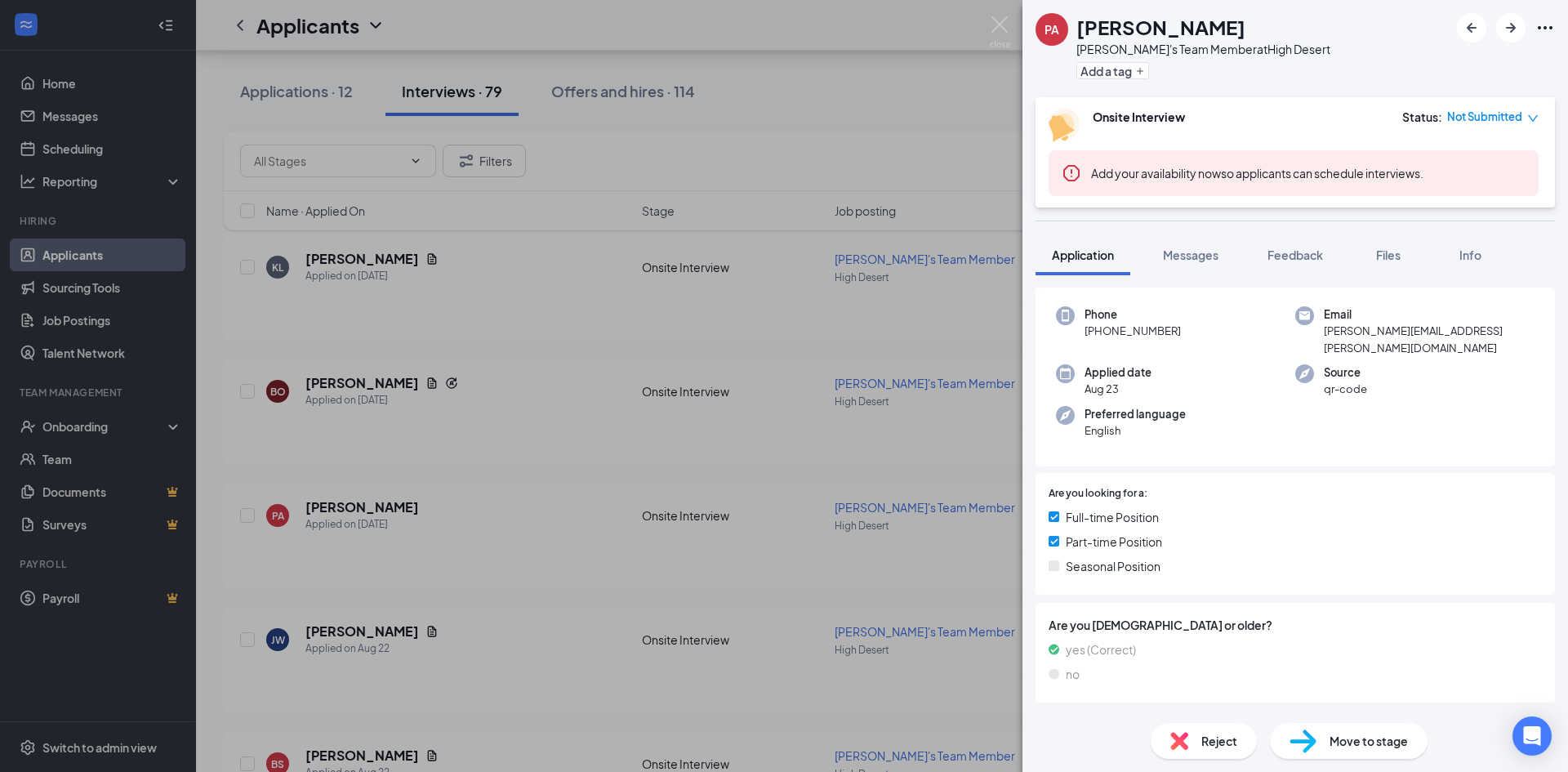
scroll to position [56, 0]
click at [995, 28] on img at bounding box center [999, 32] width 20 height 32
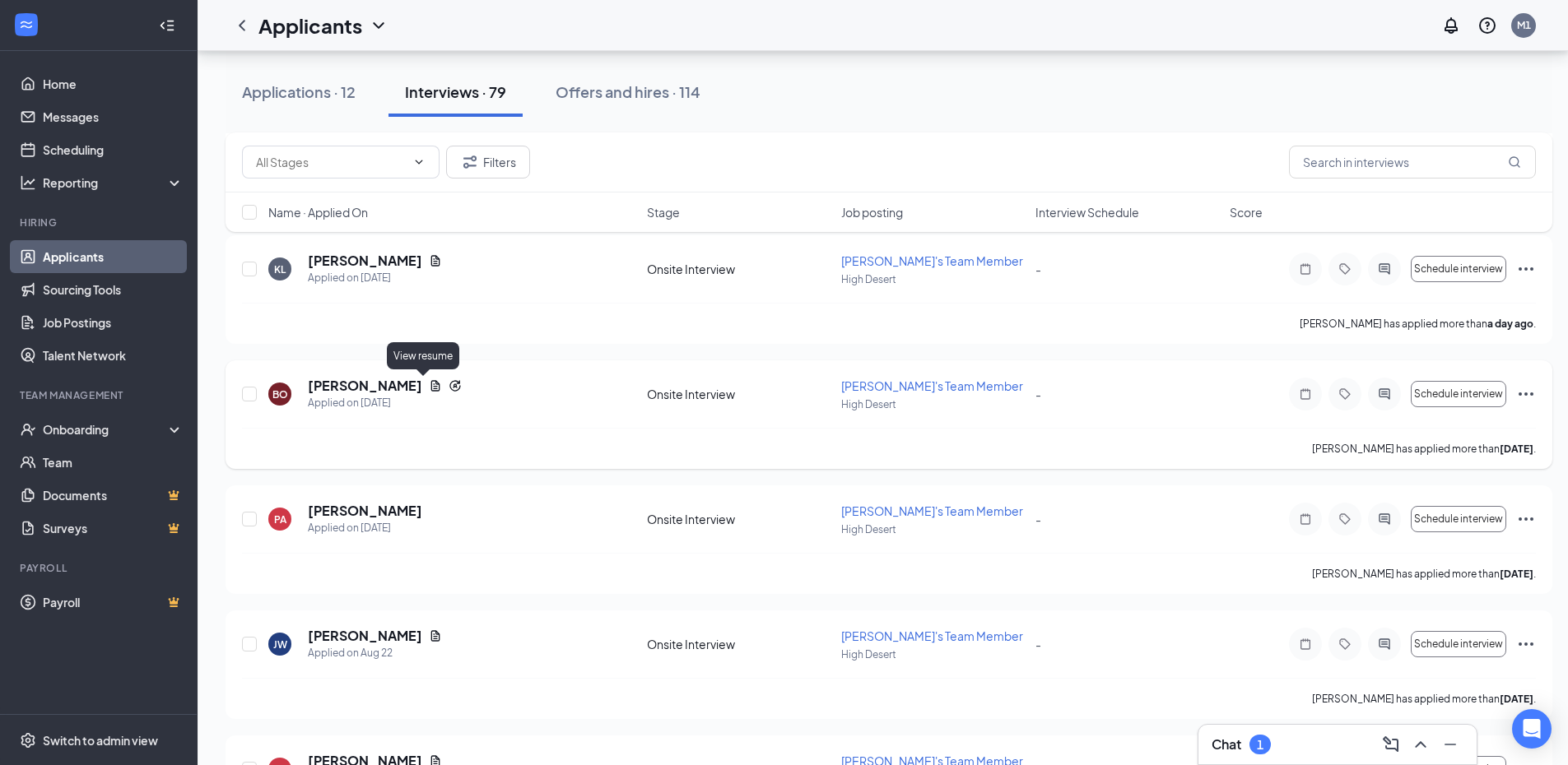
click at [431, 388] on icon "Document" at bounding box center [435, 385] width 9 height 11
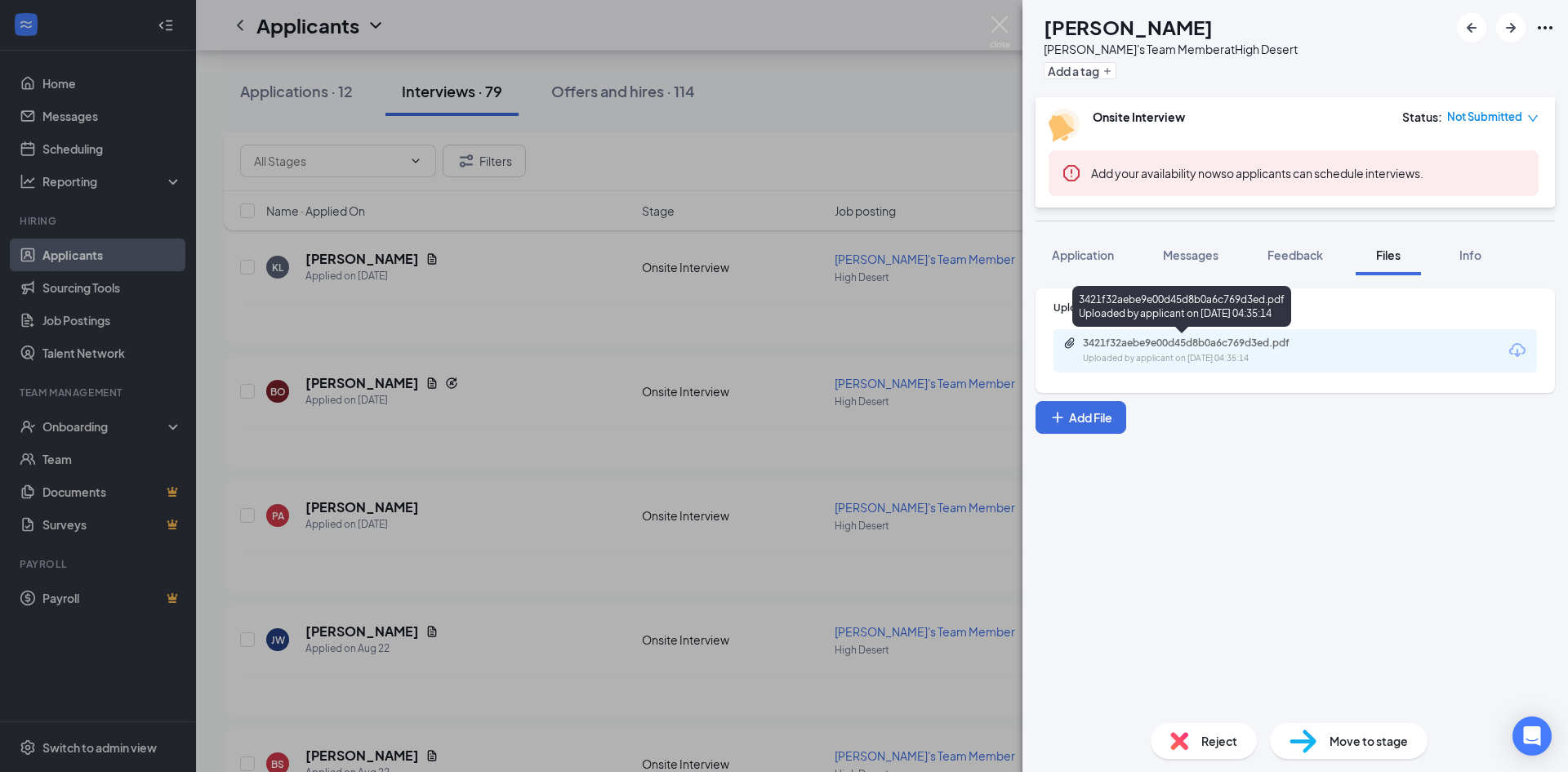
click at [1257, 353] on div "Uploaded by applicant on [DATE] 04:35:14" at bounding box center [1204, 358] width 245 height 13
click at [1095, 246] on div "Application" at bounding box center [1082, 254] width 62 height 16
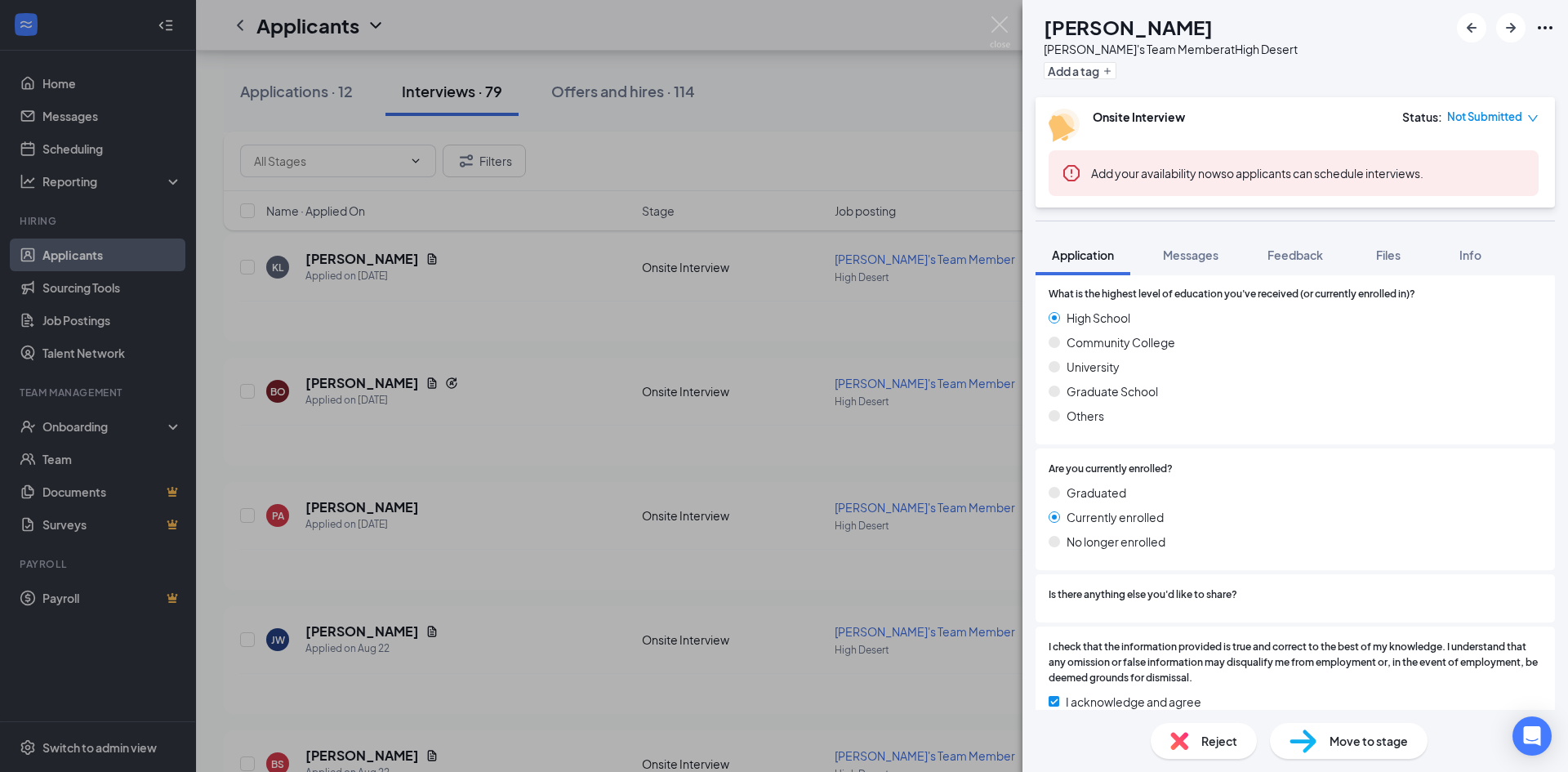
scroll to position [1183, 0]
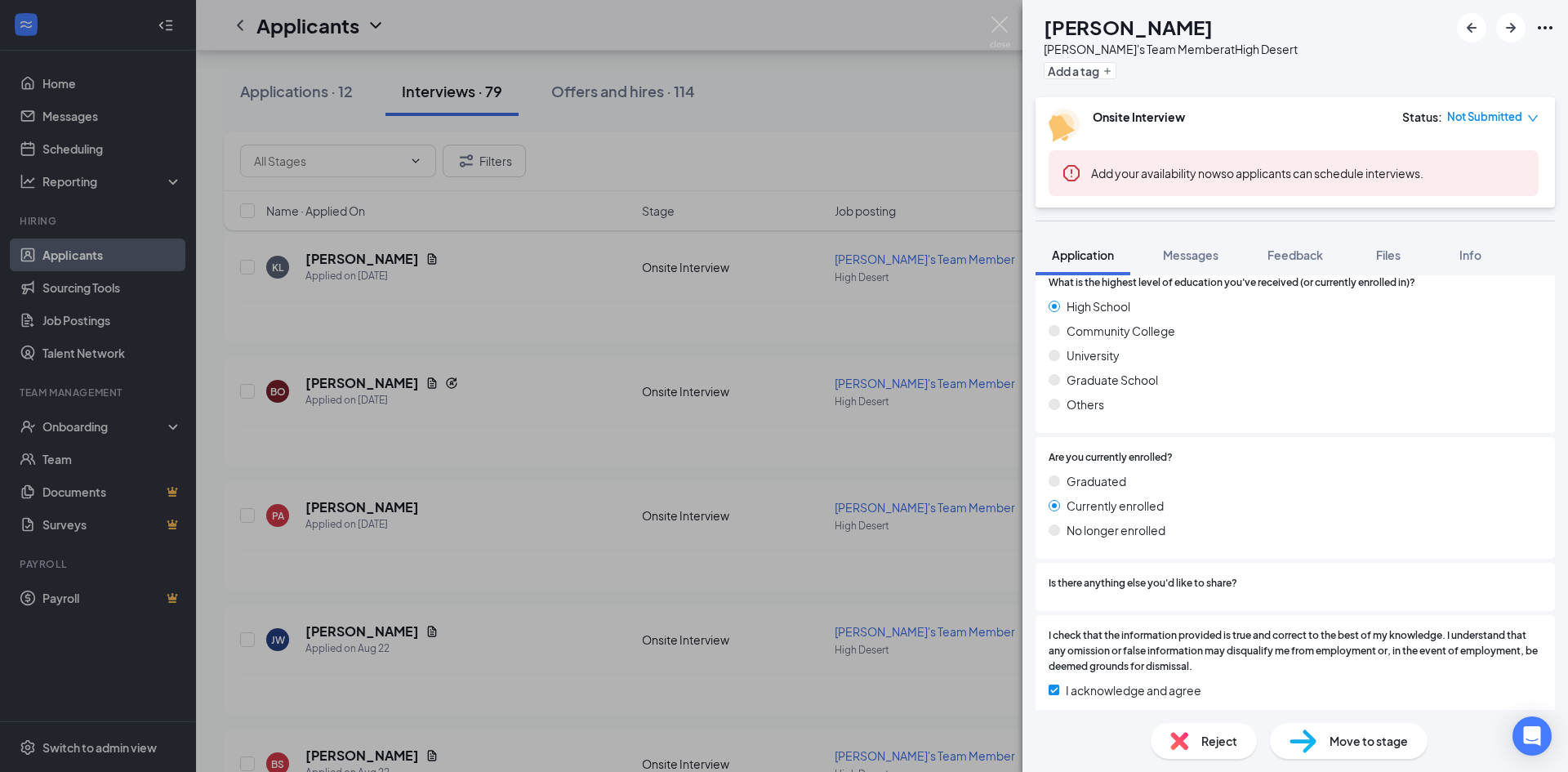
click at [988, 28] on div "[PERSON_NAME]'s Team Member at [GEOGRAPHIC_DATA] Add a tag Onsite Interview Sta…" at bounding box center [784, 386] width 1568 height 772
click at [1001, 23] on img at bounding box center [999, 32] width 20 height 32
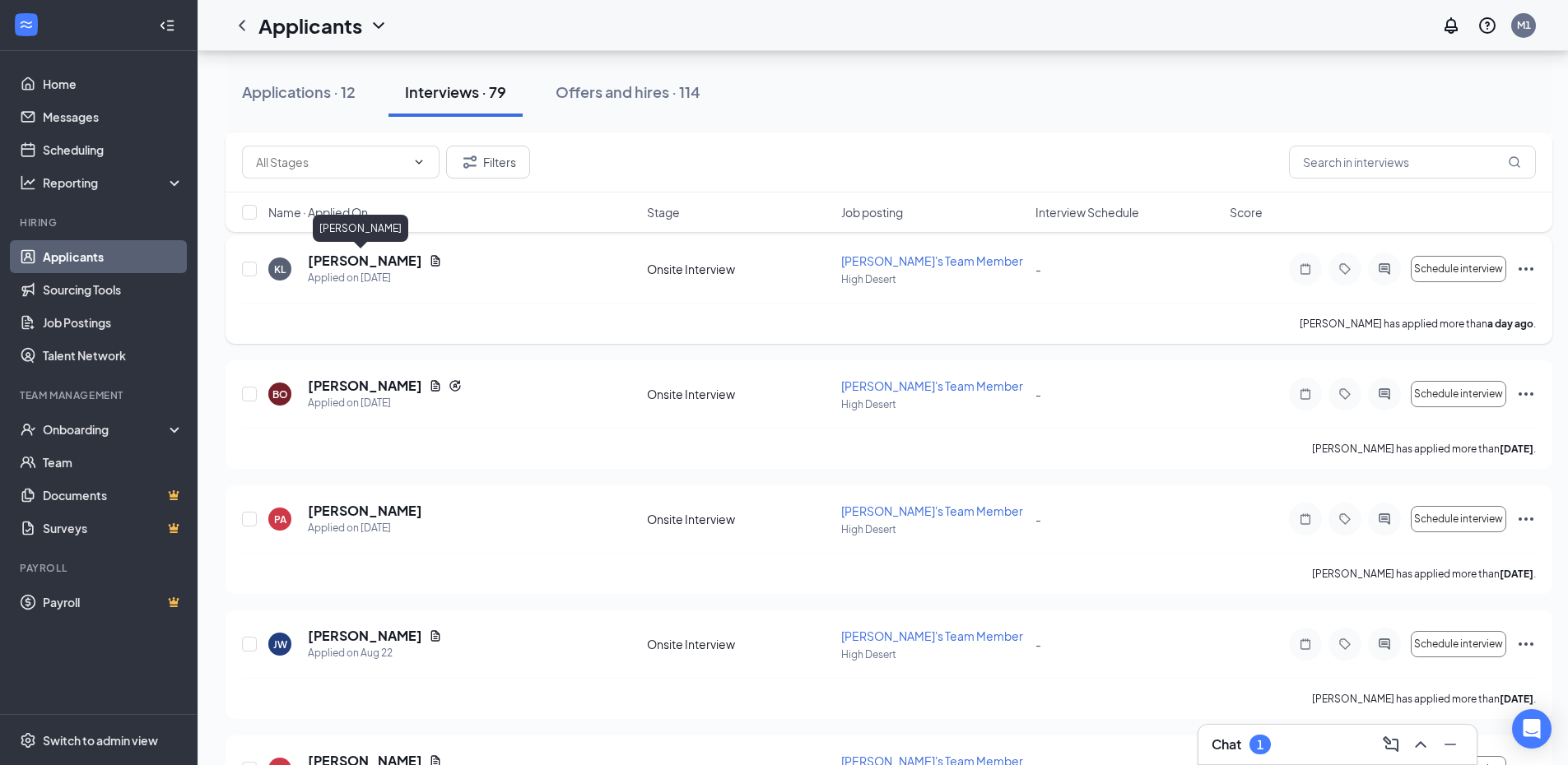
click at [341, 262] on h5 "[PERSON_NAME]" at bounding box center [365, 261] width 114 height 19
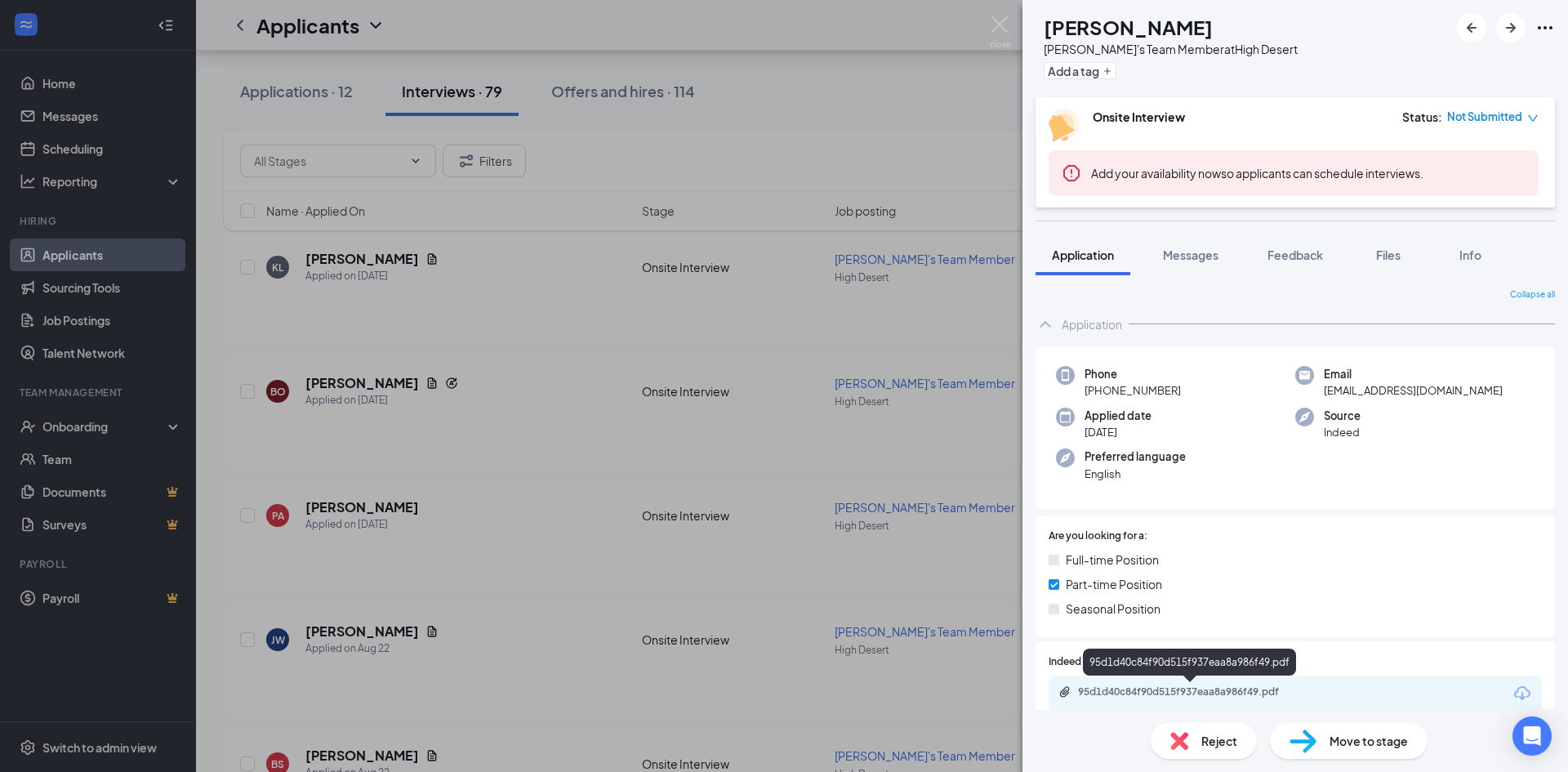
click at [1289, 704] on div "95d1d40c84f90d515f937eaa8a986f49.pdf" at bounding box center [1295, 692] width 494 height 34
drag, startPoint x: 1257, startPoint y: 711, endPoint x: 1248, endPoint y: 714, distance: 9.5
click at [1248, 714] on div "Reject Move to stage" at bounding box center [1295, 741] width 545 height 62
click at [1230, 687] on div "95d1d40c84f90d515f937eaa8a986f49.pdf" at bounding box center [1192, 691] width 229 height 13
click at [1008, 39] on img at bounding box center [999, 32] width 20 height 32
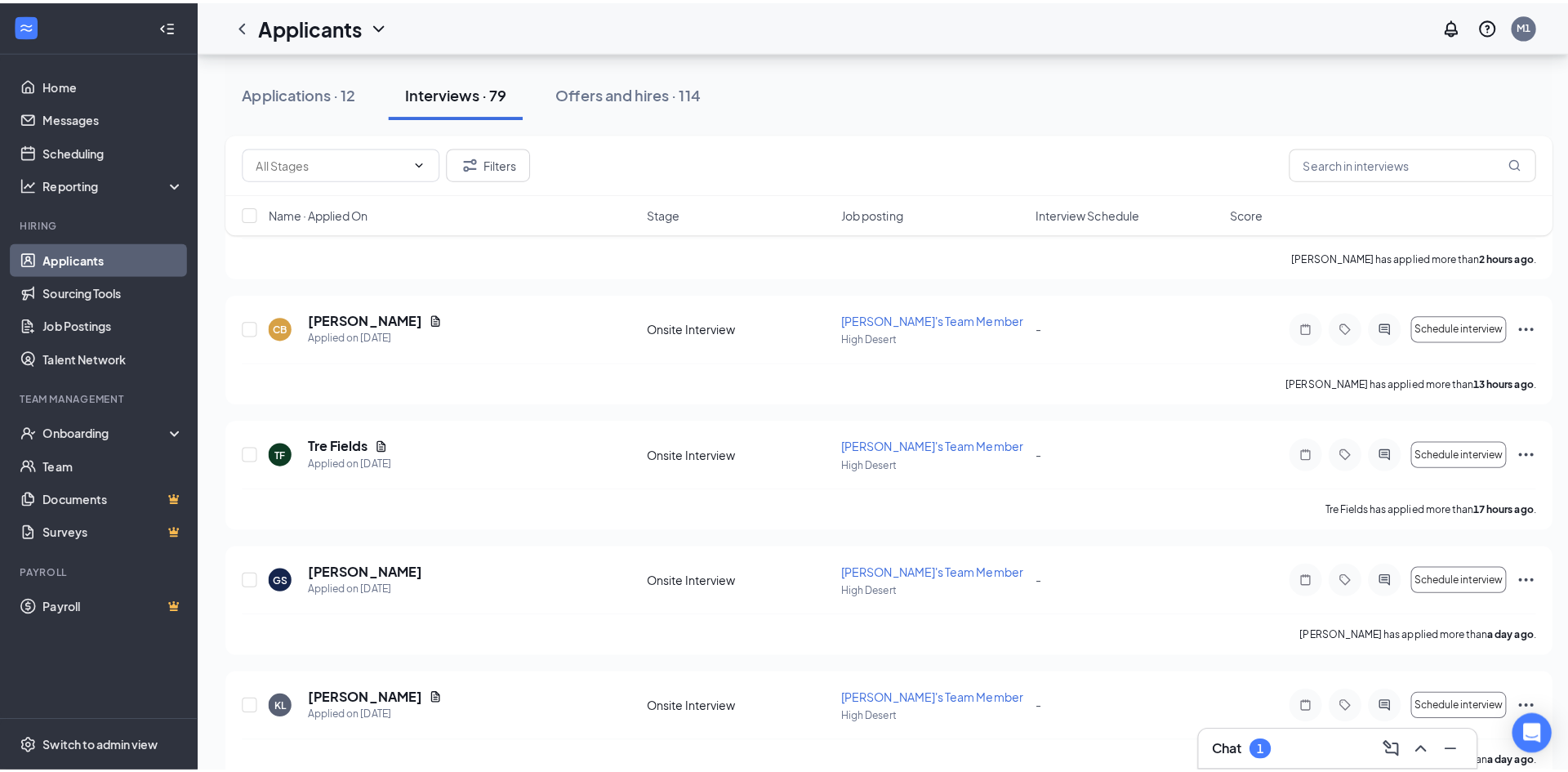
scroll to position [225, 0]
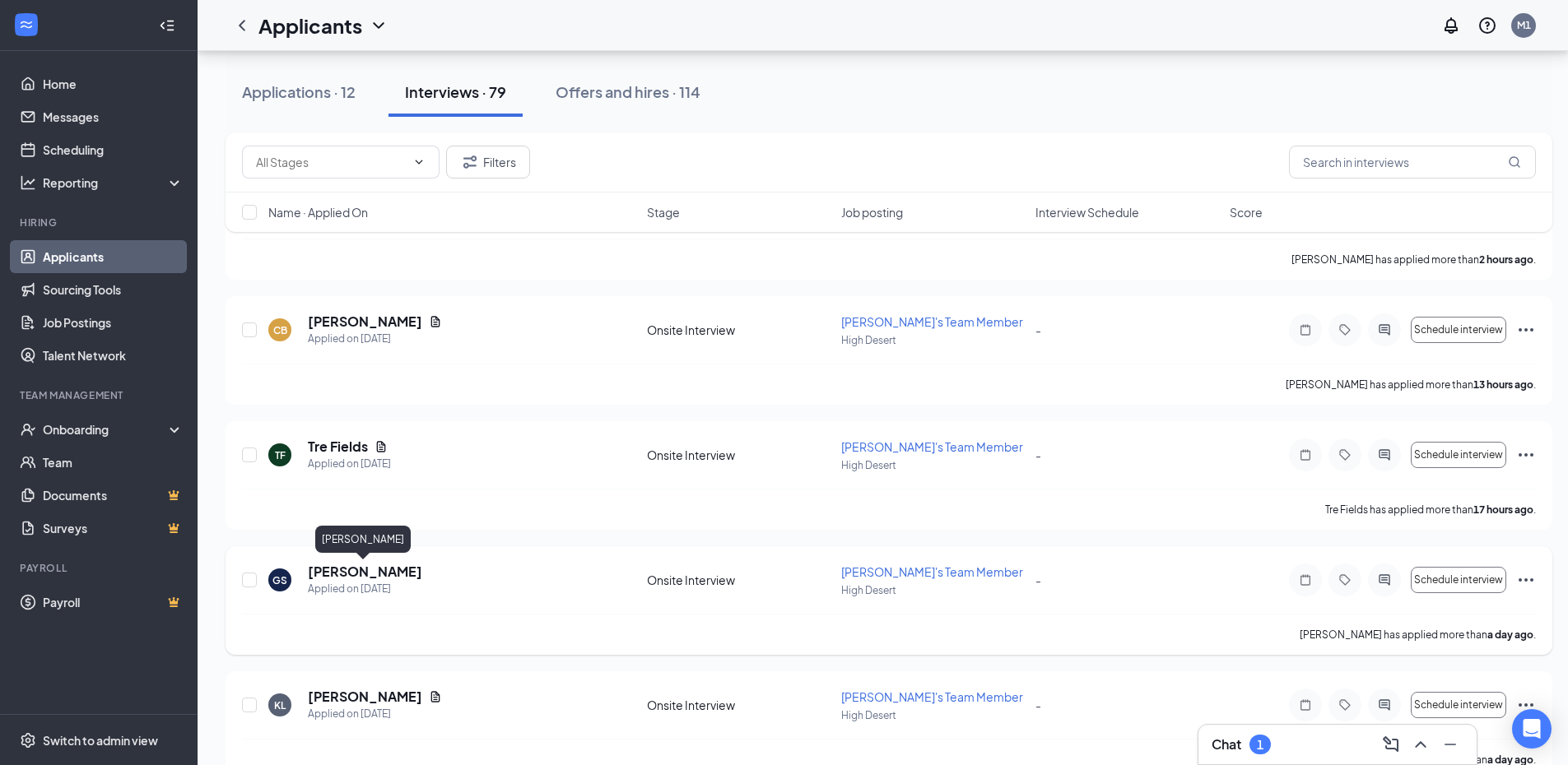
click at [394, 575] on h5 "[PERSON_NAME]" at bounding box center [365, 572] width 114 height 19
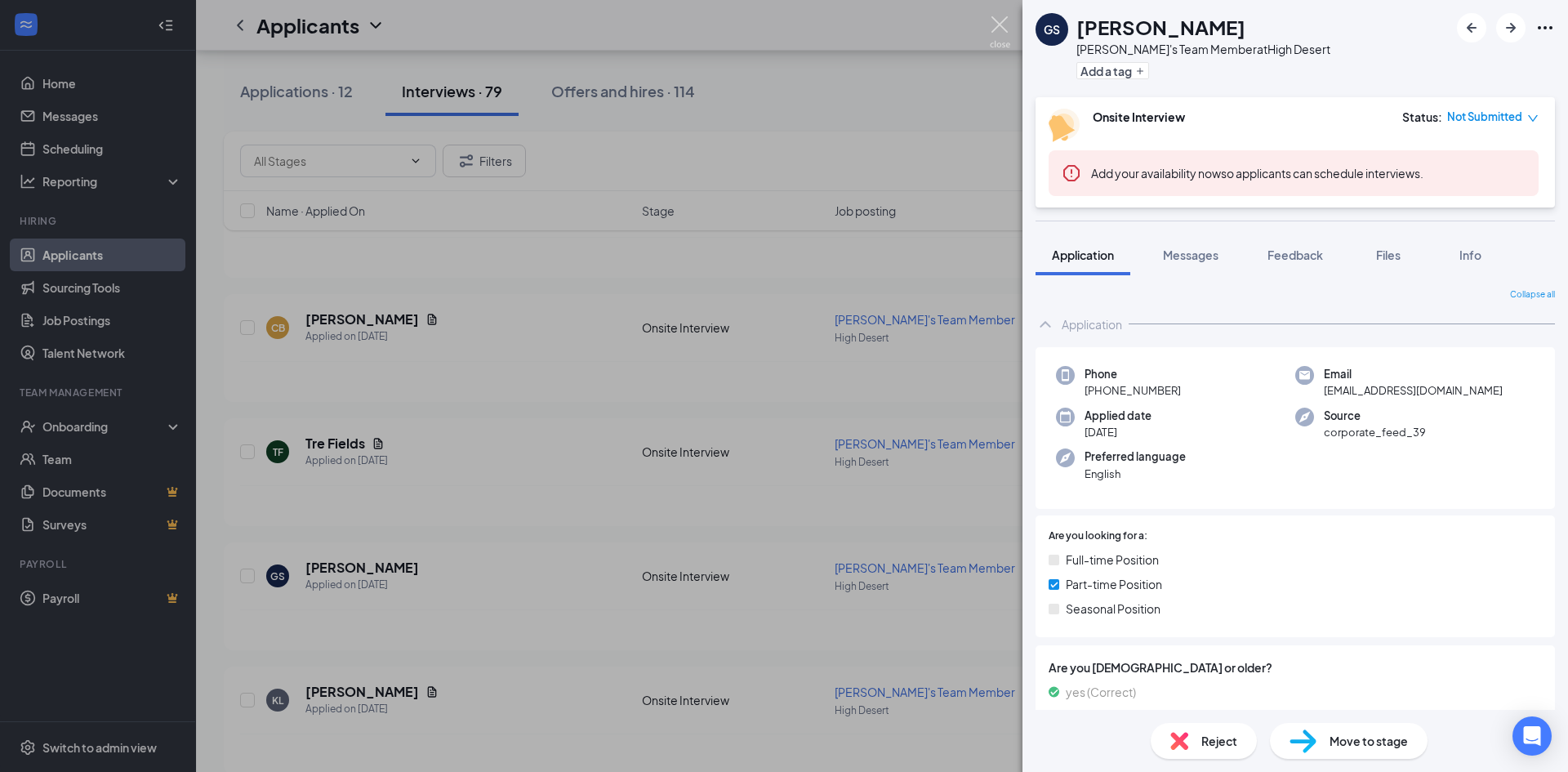
drag, startPoint x: 992, startPoint y: 20, endPoint x: 939, endPoint y: 74, distance: 75.7
click at [991, 20] on img at bounding box center [999, 32] width 20 height 32
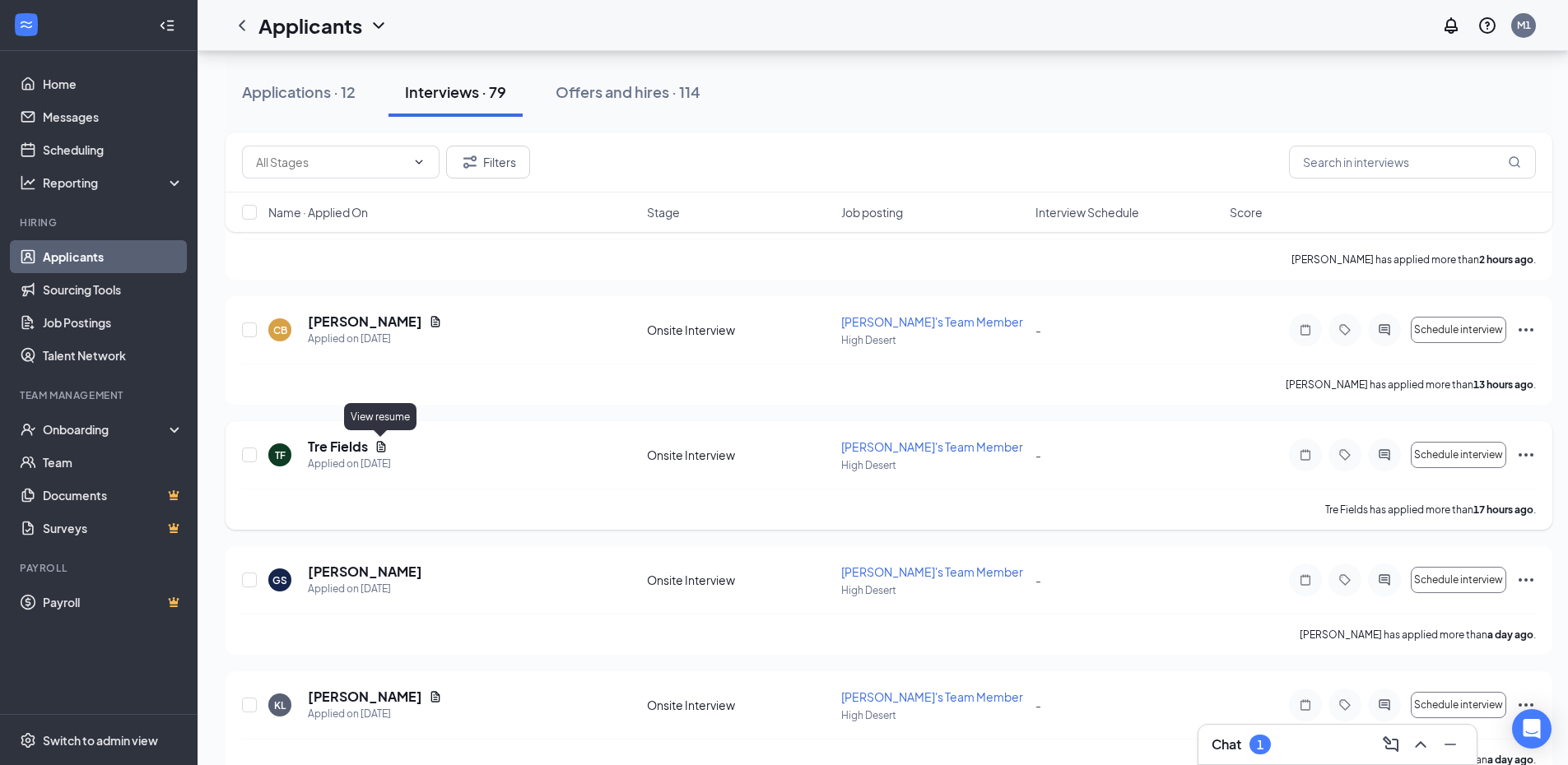
click at [383, 442] on icon "Document" at bounding box center [380, 446] width 13 height 13
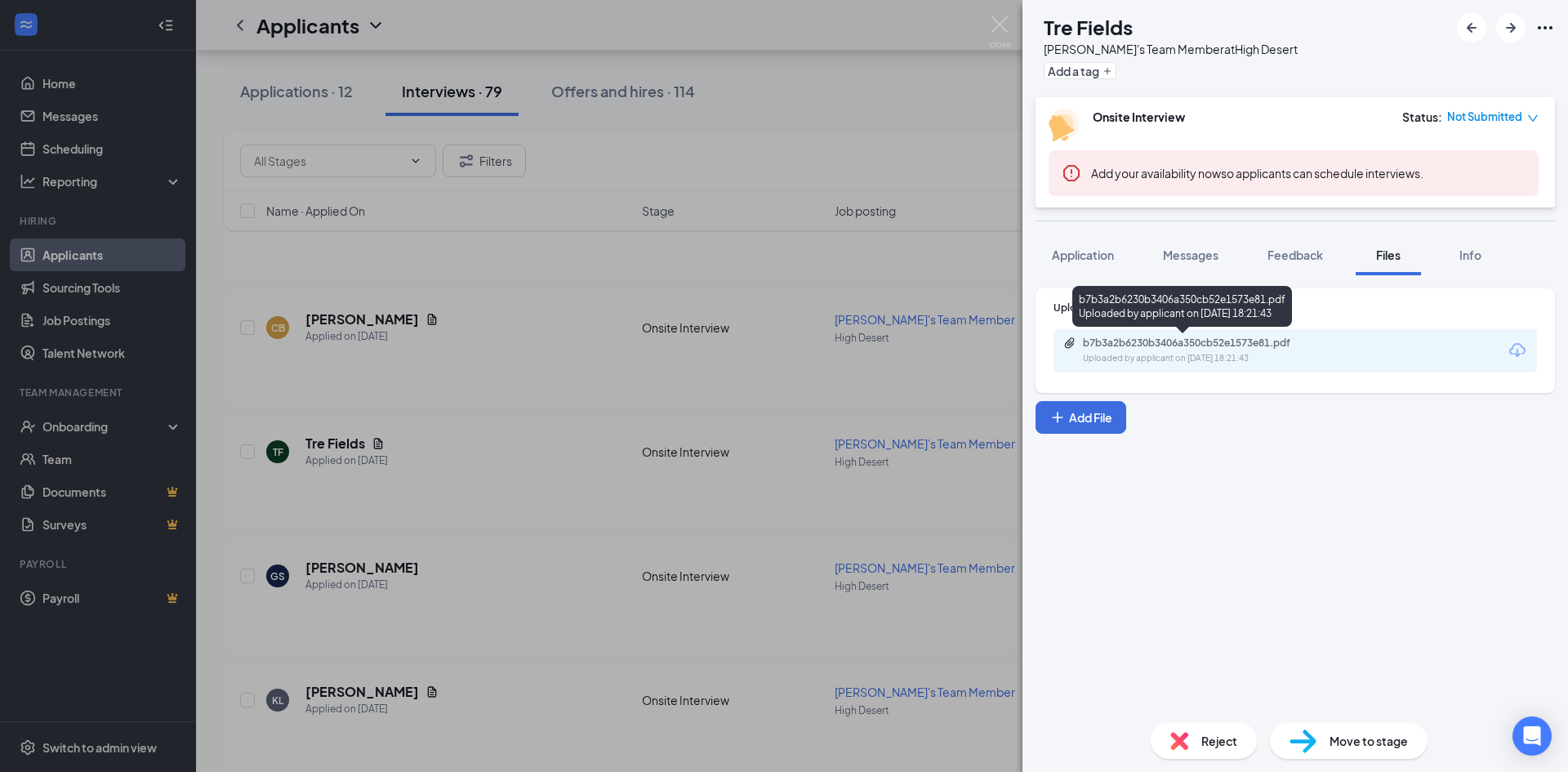
click at [1092, 329] on div "b7b3a2b6230b3406a350cb52e1573e81.pdf Uploaded by applicant on [DATE] 18:21:43" at bounding box center [1182, 309] width 219 height 48
click at [1104, 342] on div "b7b3a2b6230b3406a350cb52e1573e81.pdf" at bounding box center [1197, 342] width 229 height 13
click at [1096, 247] on span "Application" at bounding box center [1082, 254] width 62 height 15
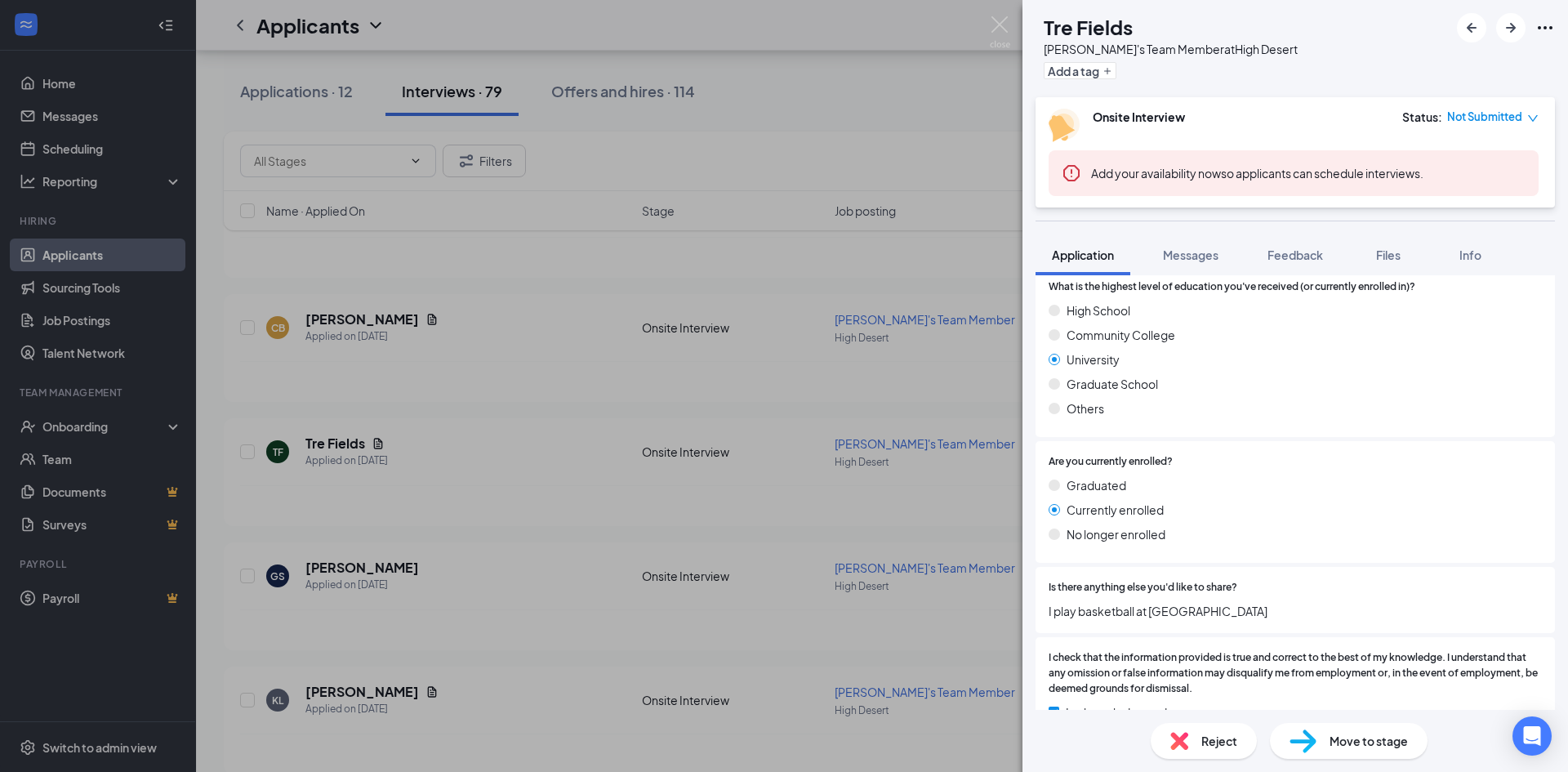
scroll to position [1155, 0]
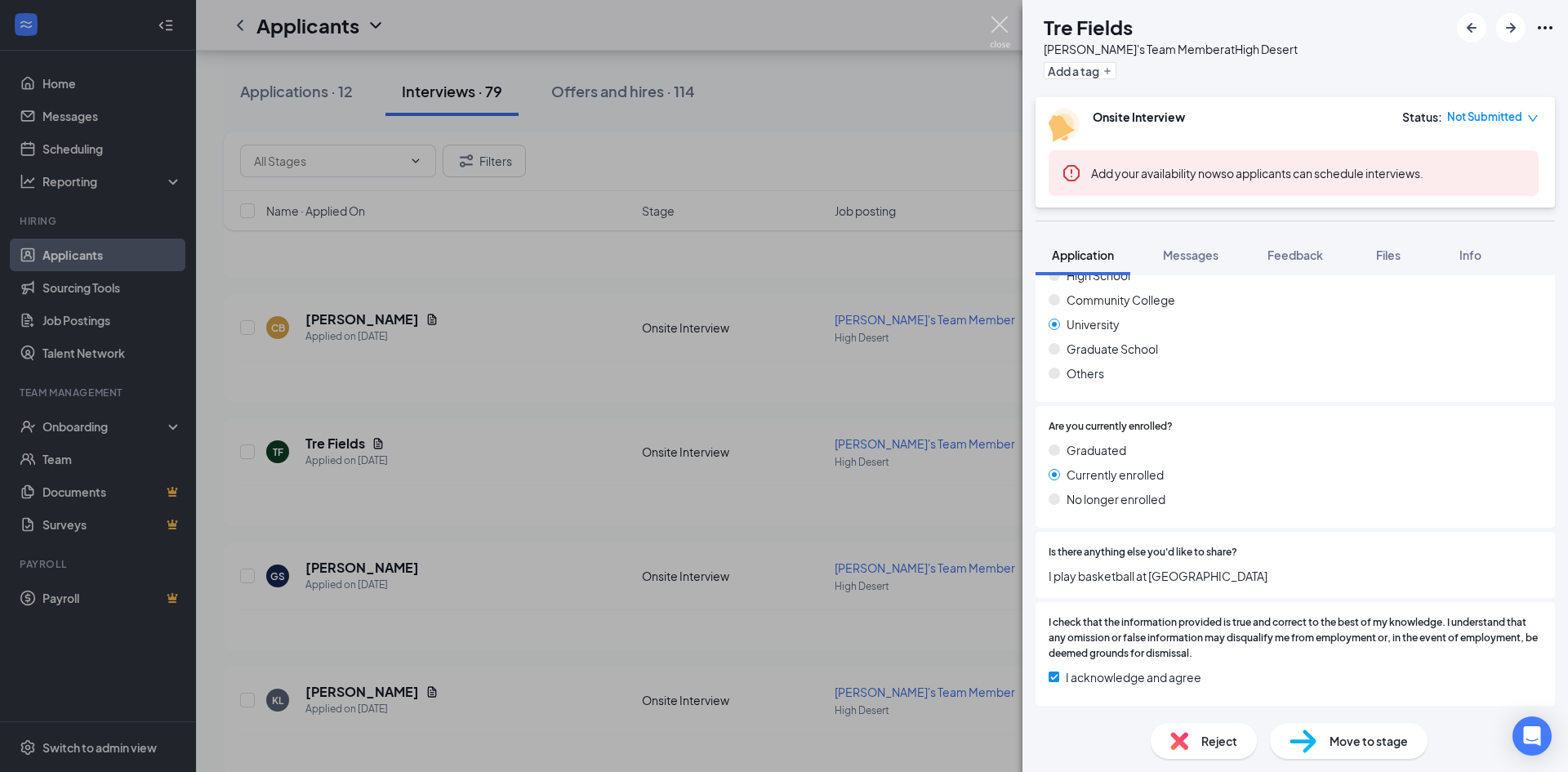
click at [1002, 36] on img at bounding box center [999, 32] width 20 height 32
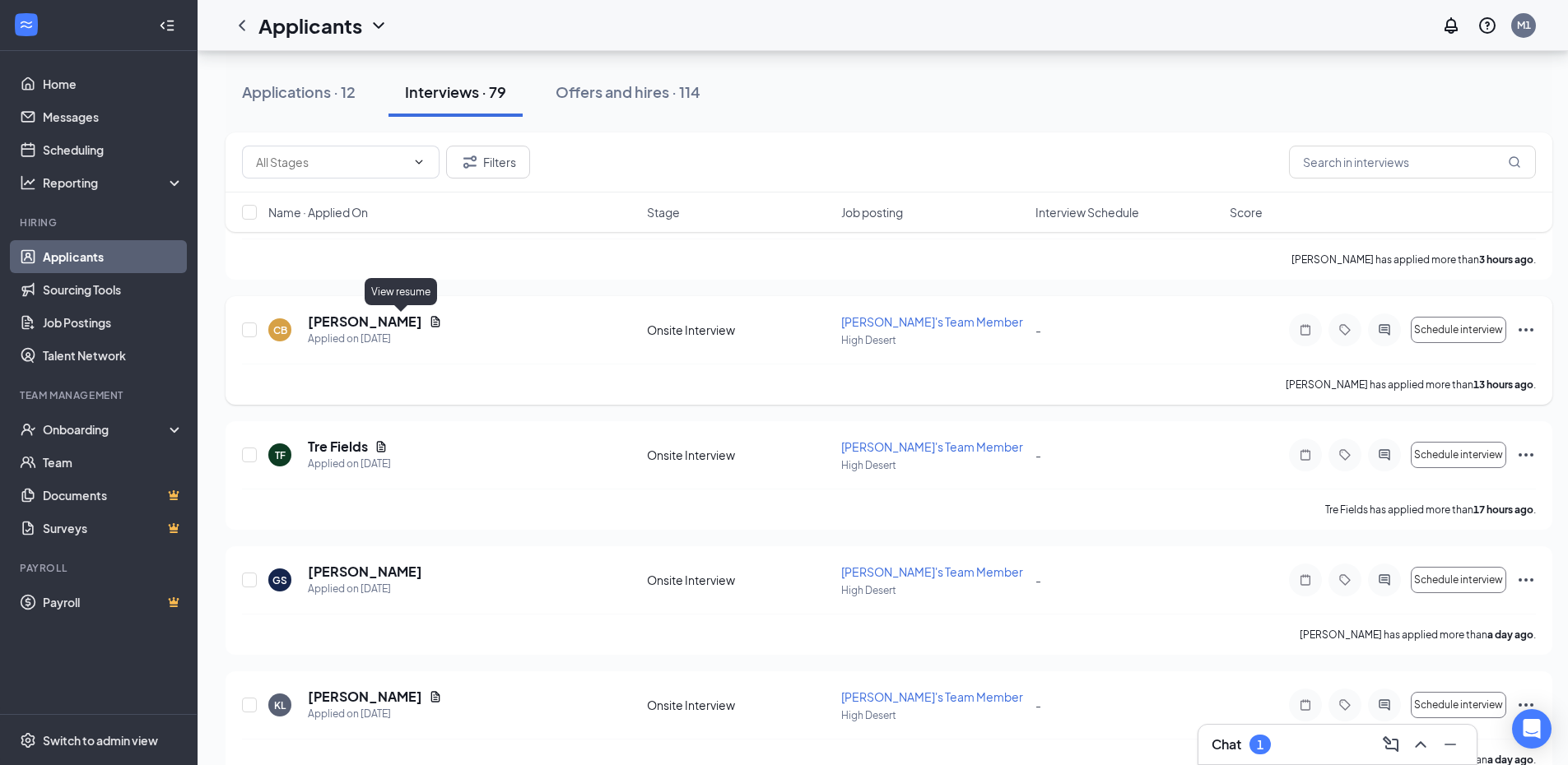
click at [429, 322] on icon "Document" at bounding box center [435, 320] width 13 height 13
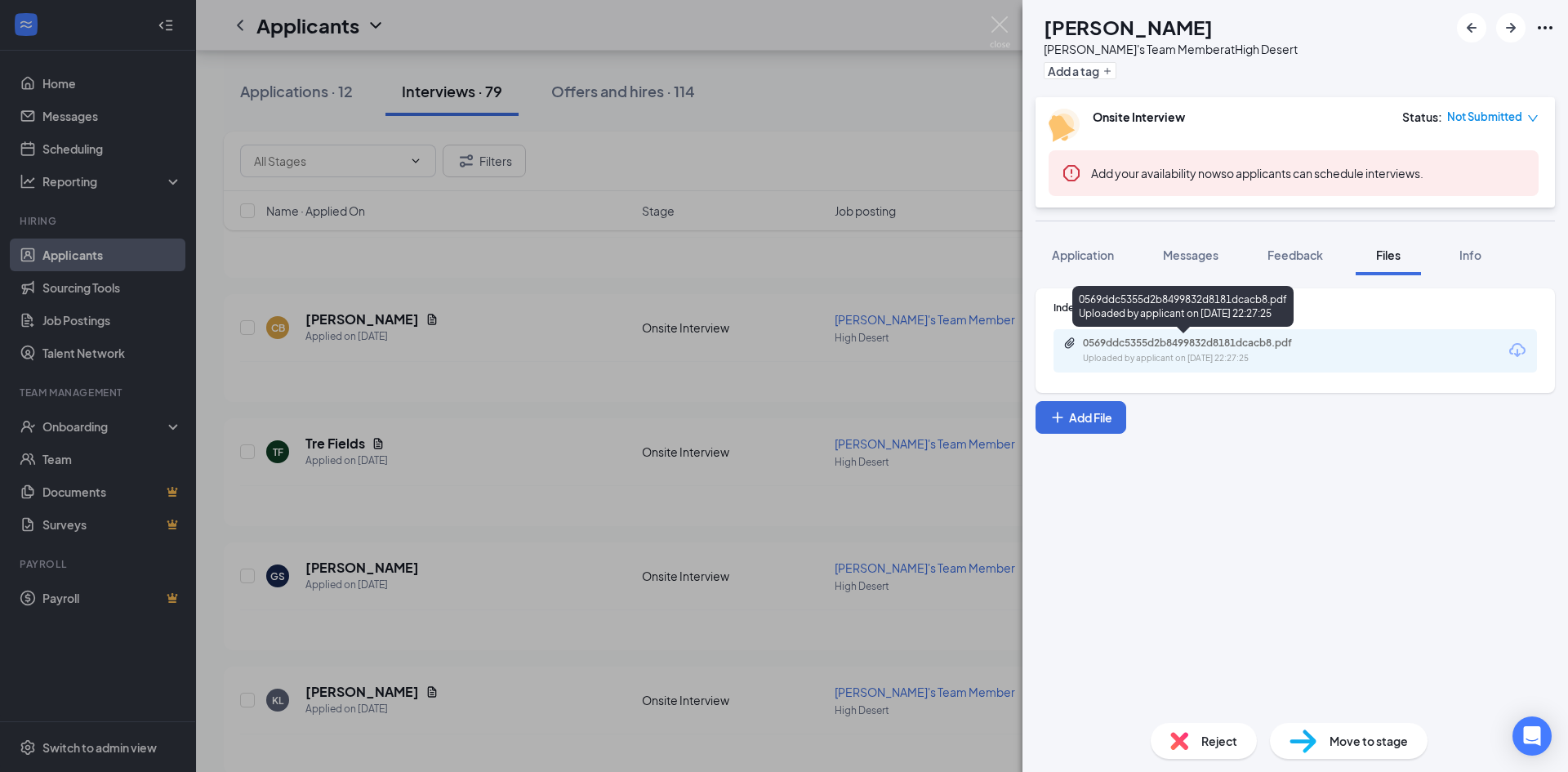
click at [1164, 345] on div "0569ddc5355d2b8499832d8181dcacb8.pdf" at bounding box center [1197, 342] width 229 height 13
click at [1078, 250] on span "Application" at bounding box center [1082, 254] width 62 height 15
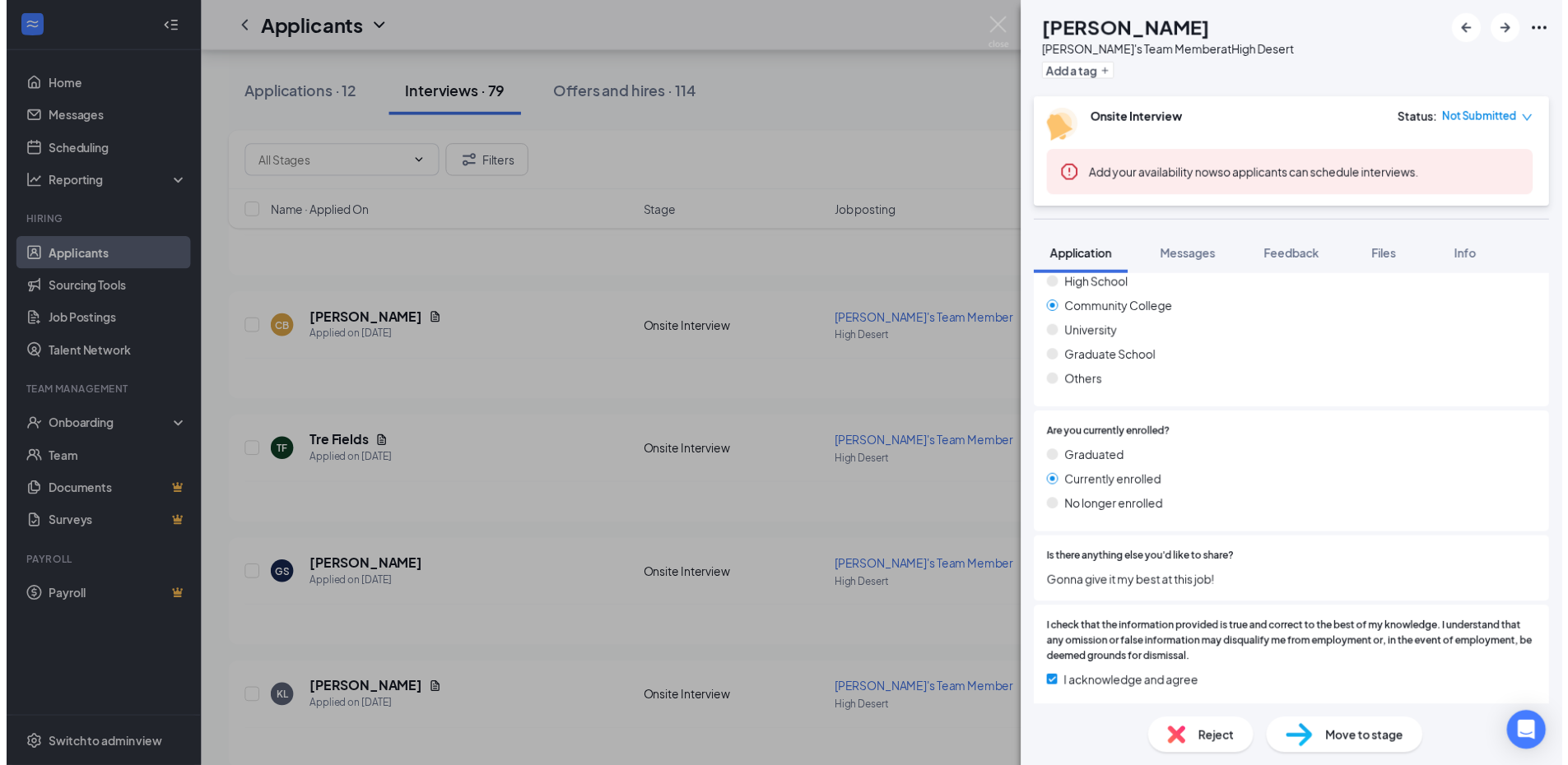
scroll to position [1164, 0]
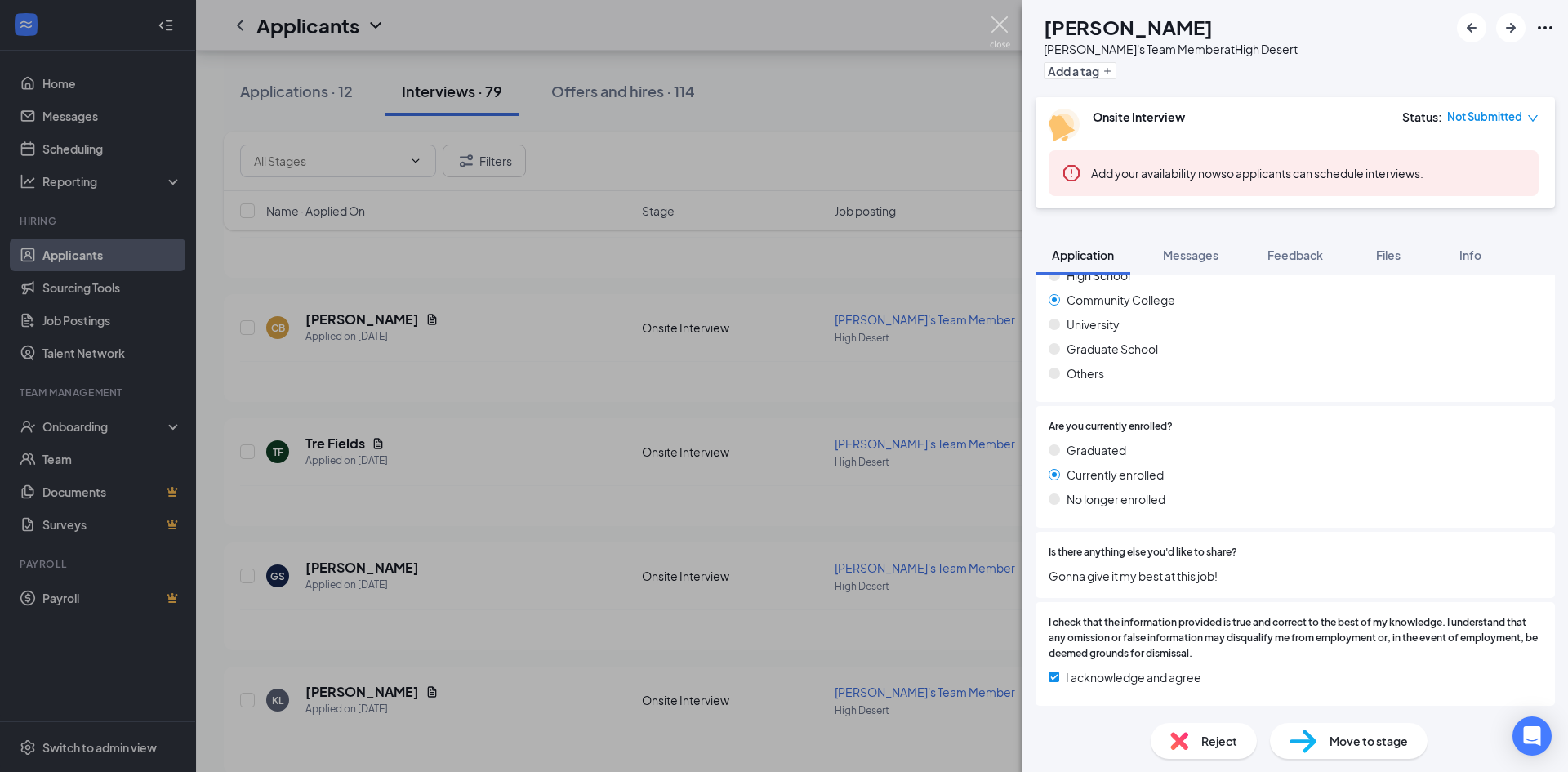
click at [996, 18] on img at bounding box center [999, 32] width 20 height 32
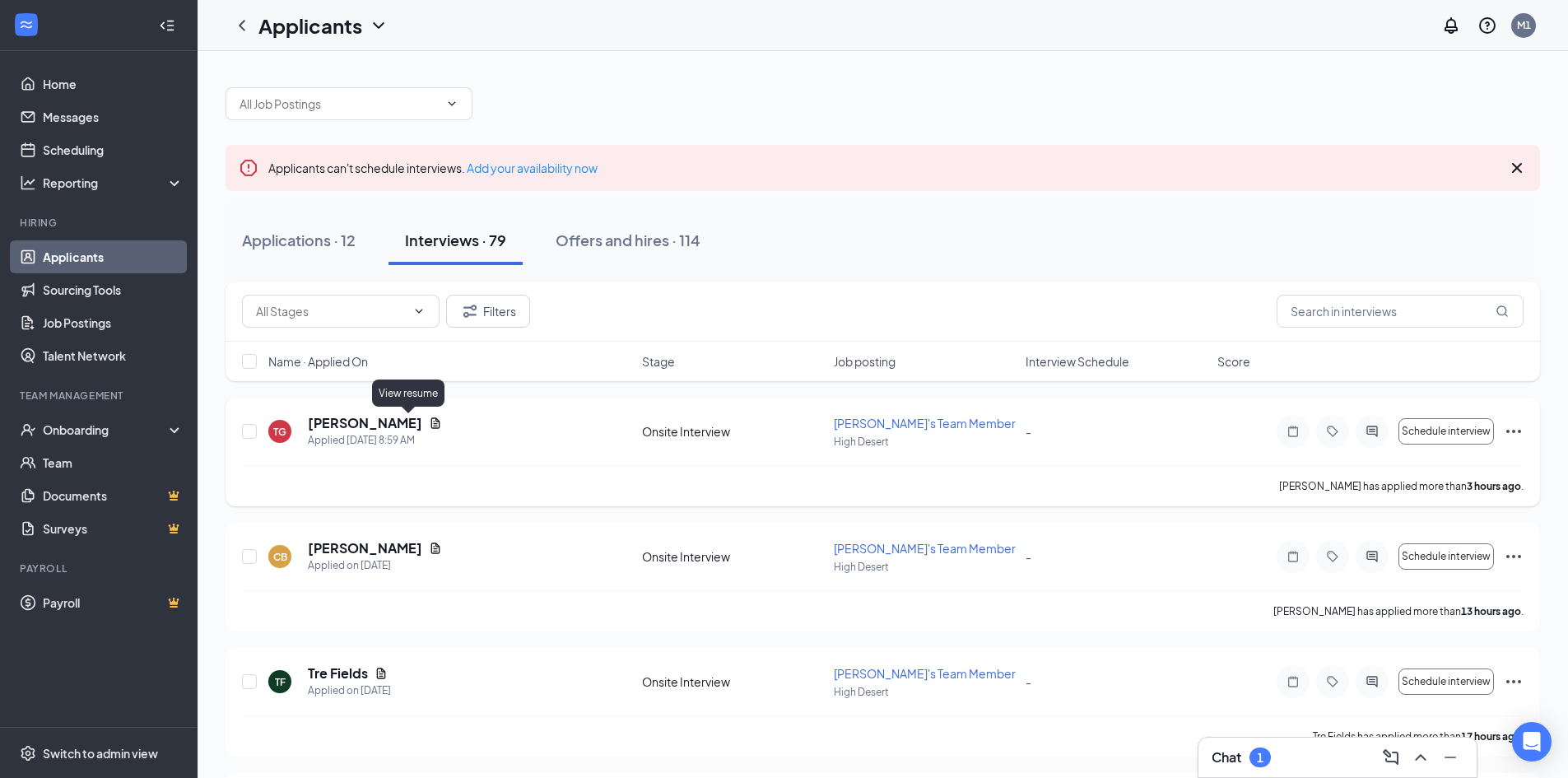
click at [431, 421] on icon "Document" at bounding box center [435, 422] width 9 height 11
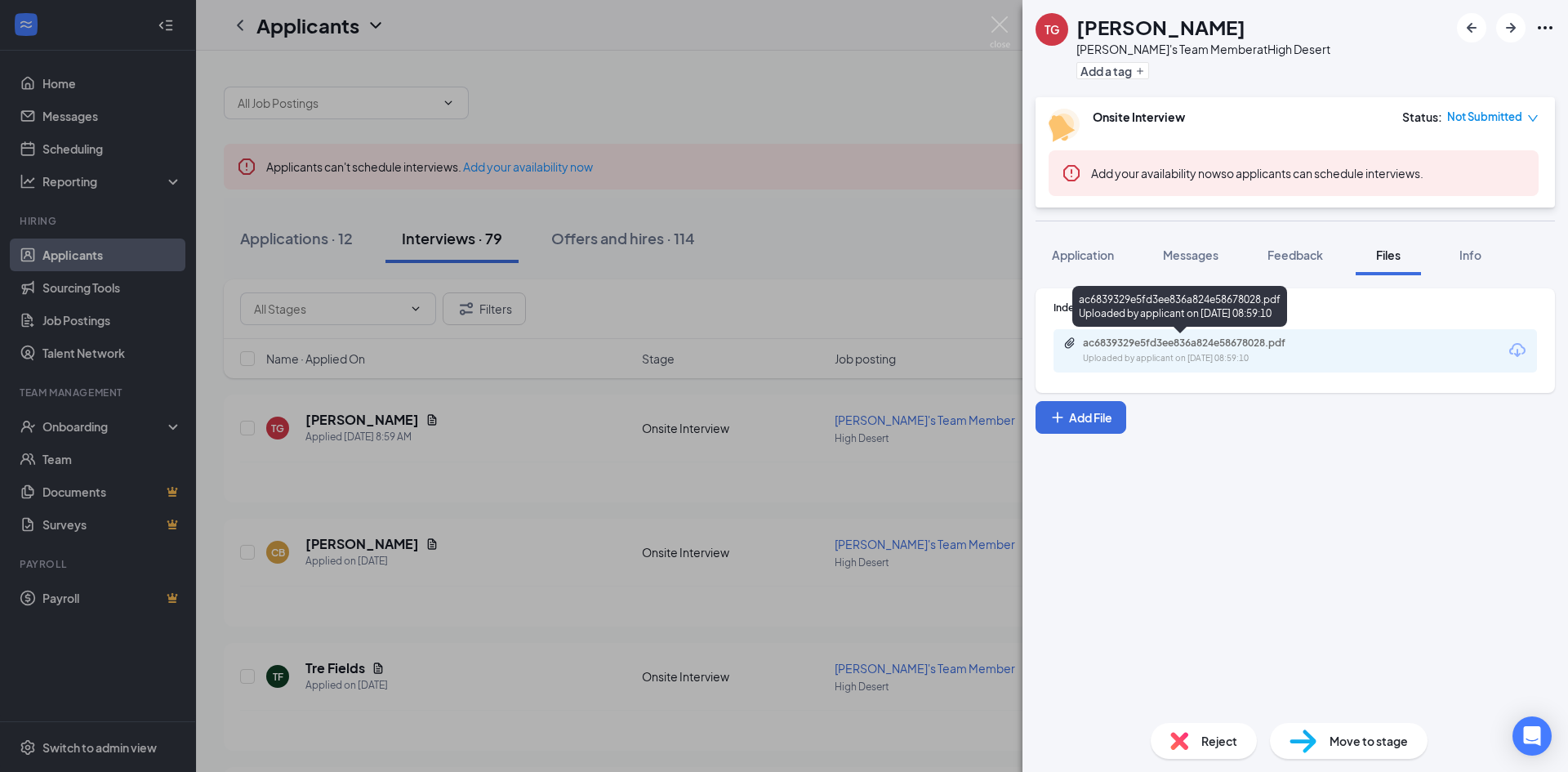
click at [1153, 349] on div "ac6839329e5fd3ee836a824e58678028.pdf Uploaded by applicant on [DATE] 08:59:10" at bounding box center [1195, 350] width 265 height 28
drag, startPoint x: 1077, startPoint y: 273, endPoint x: 1086, endPoint y: 241, distance: 33.2
click at [1078, 273] on button "Application" at bounding box center [1083, 255] width 95 height 41
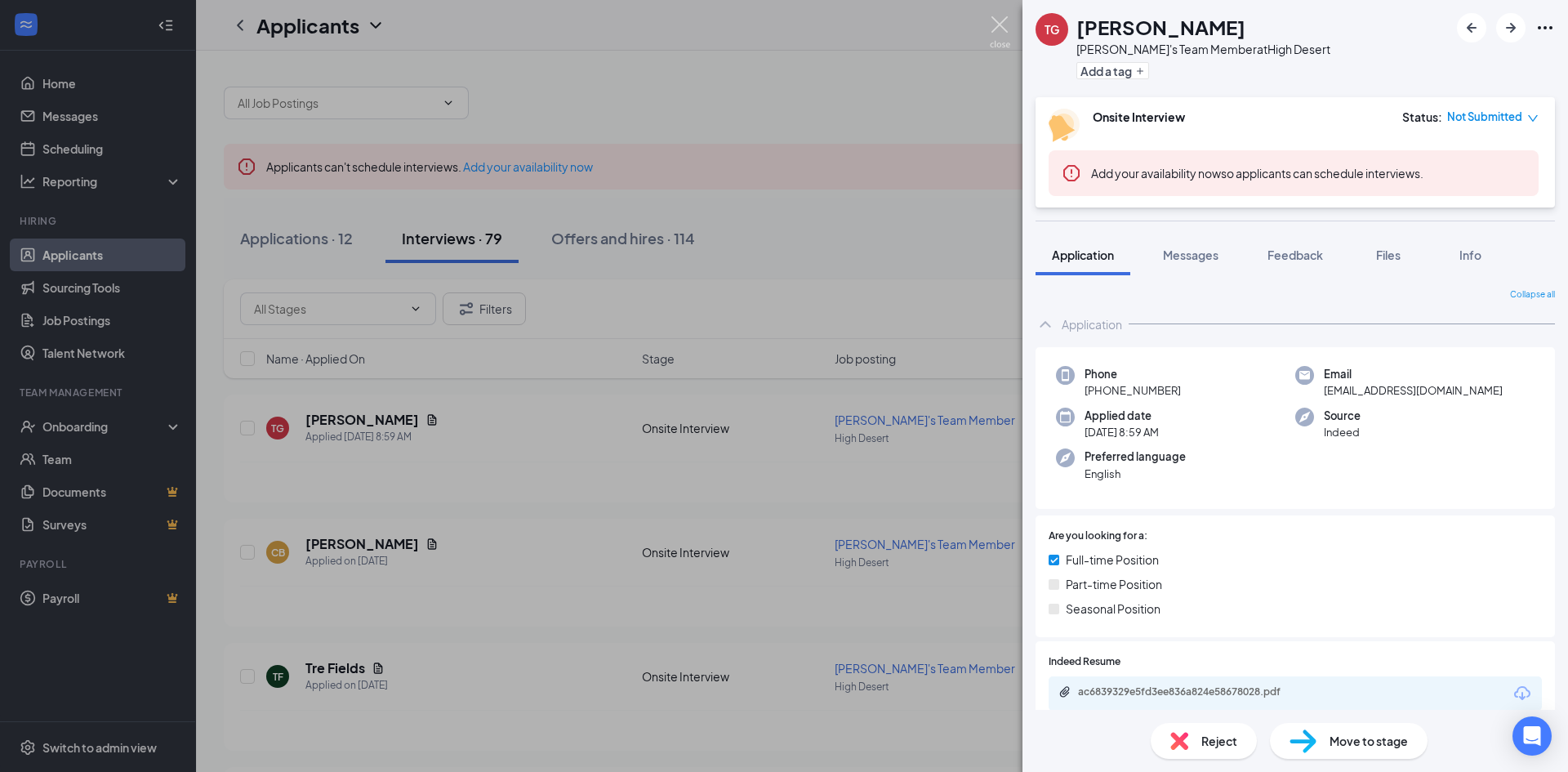
click at [998, 33] on img at bounding box center [999, 32] width 20 height 32
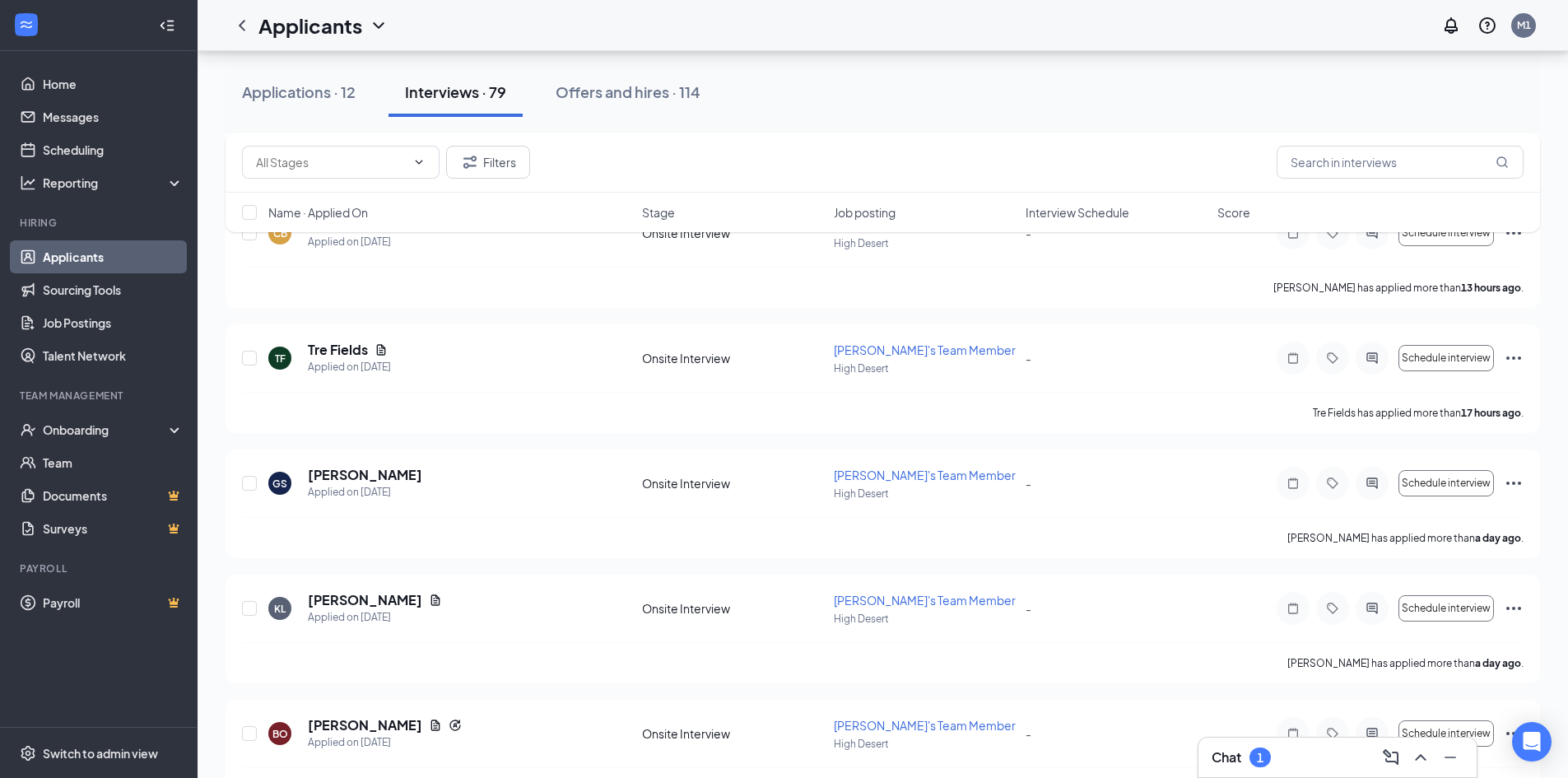
scroll to position [318, 0]
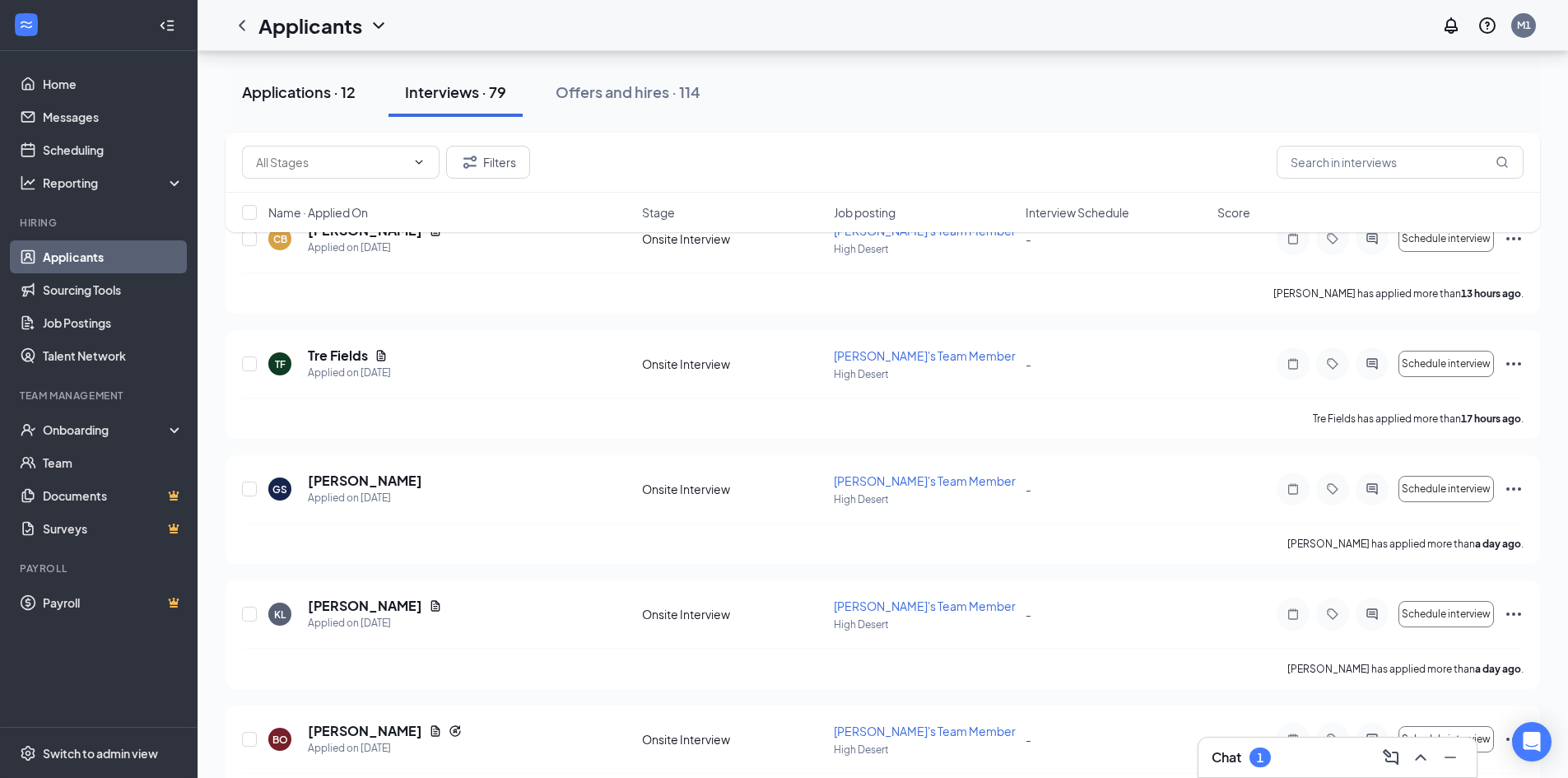
click at [293, 87] on div "Applications · 12" at bounding box center [299, 91] width 113 height 21
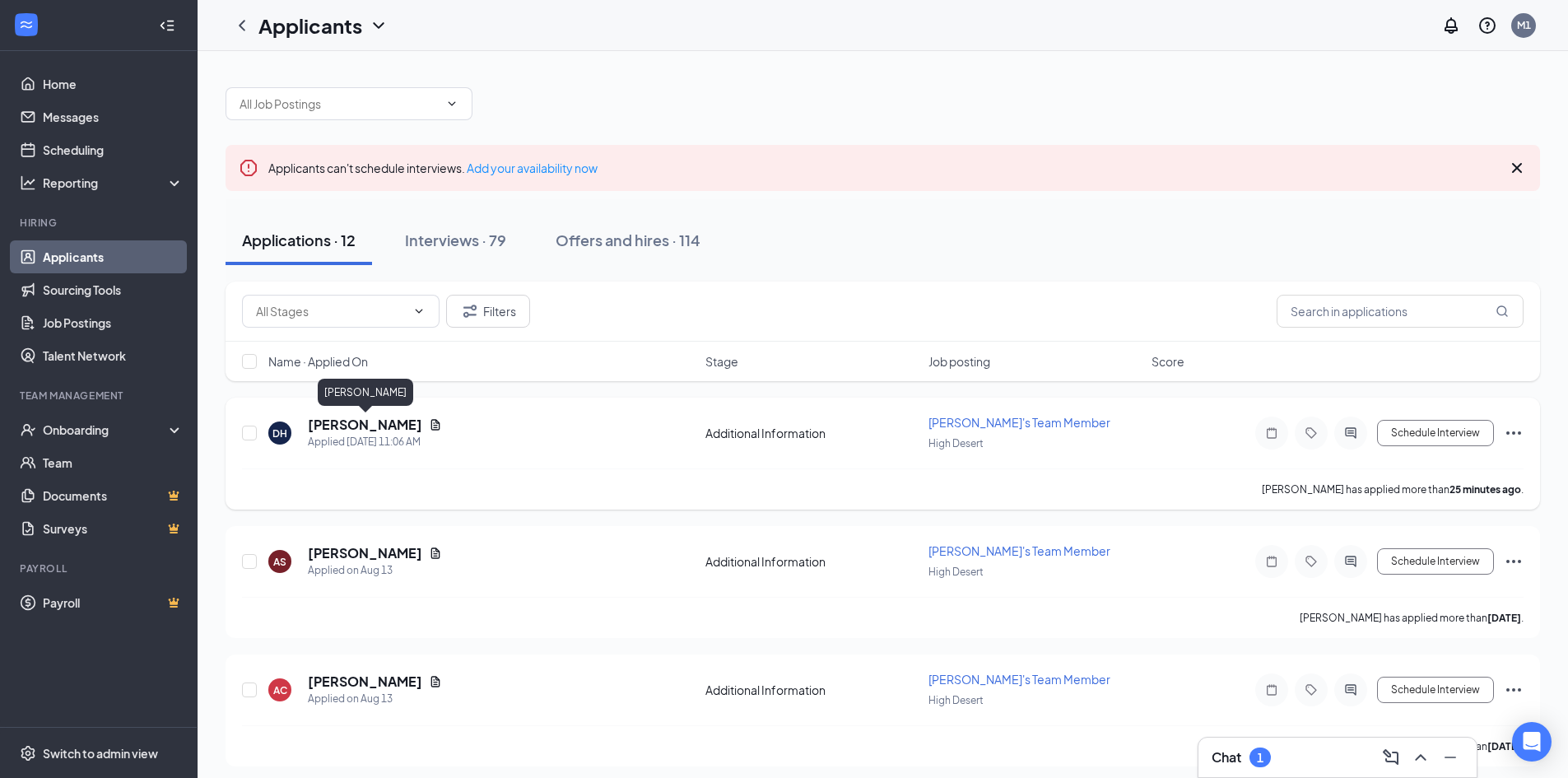
click at [381, 423] on h5 "[PERSON_NAME]" at bounding box center [365, 424] width 114 height 19
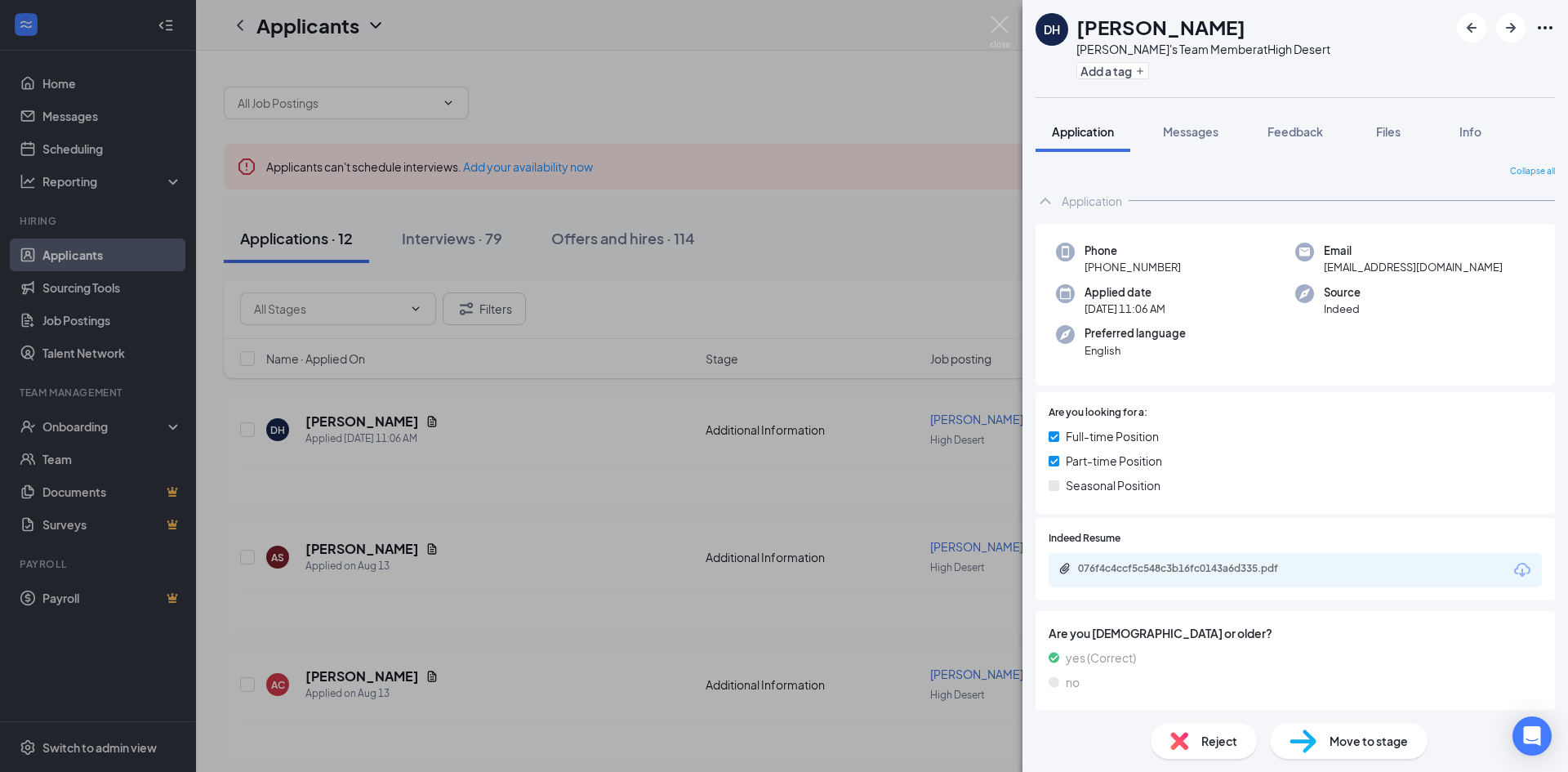
click at [1150, 579] on div "076f4c4ccf5c548c3b16fc0143a6d335.pdf" at bounding box center [1295, 569] width 494 height 34
click at [1146, 564] on div "076f4c4ccf5c548c3b16fc0143a6d335.pdf" at bounding box center [1192, 567] width 229 height 13
click at [995, 34] on img at bounding box center [999, 32] width 20 height 32
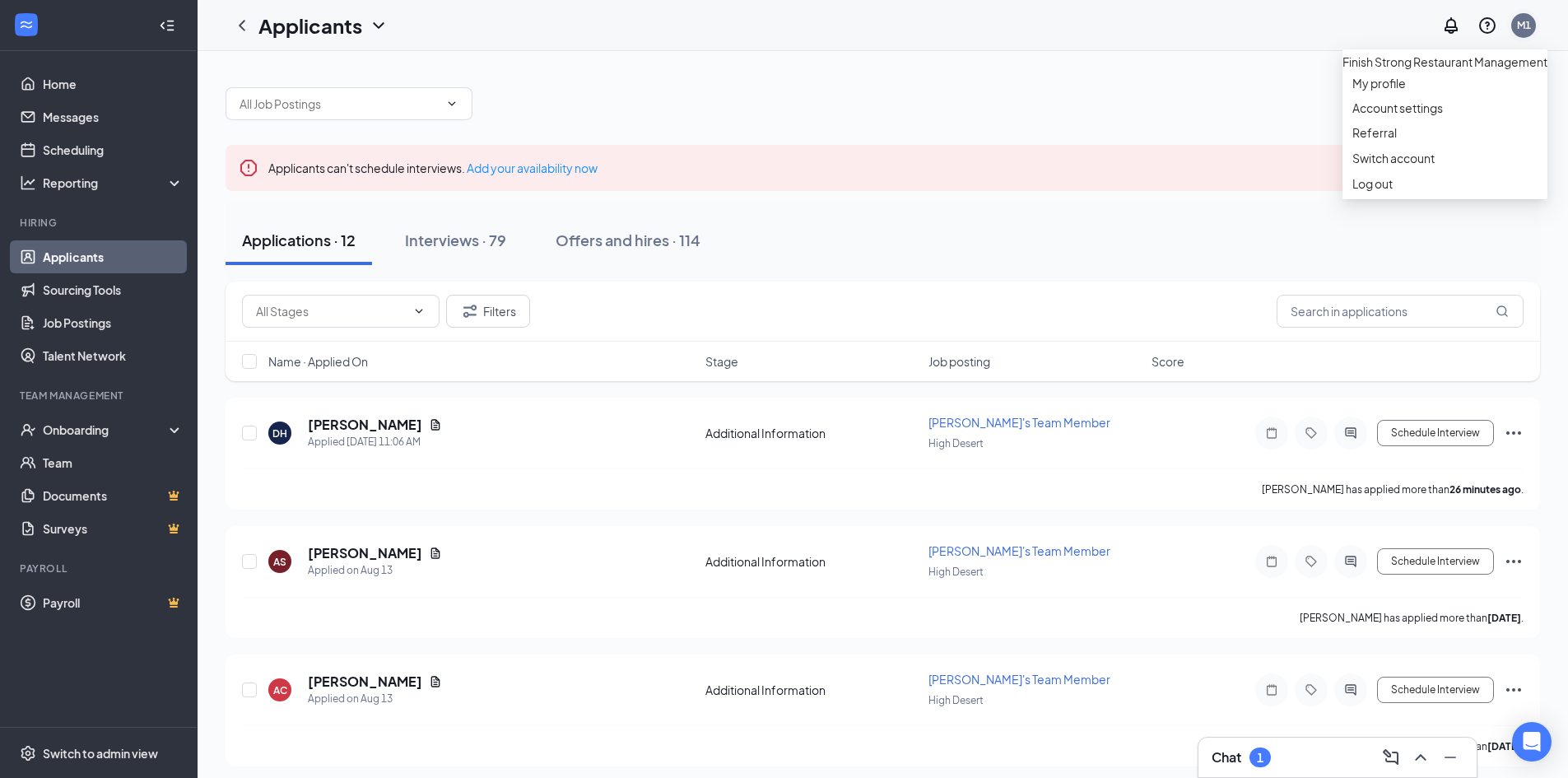
click at [1529, 24] on div "M1" at bounding box center [1524, 25] width 14 height 14
drag, startPoint x: 1457, startPoint y: 269, endPoint x: 1464, endPoint y: 276, distance: 9.9
click at [1459, 192] on div "Log out" at bounding box center [1444, 183] width 185 height 17
